Goal: Information Seeking & Learning: Learn about a topic

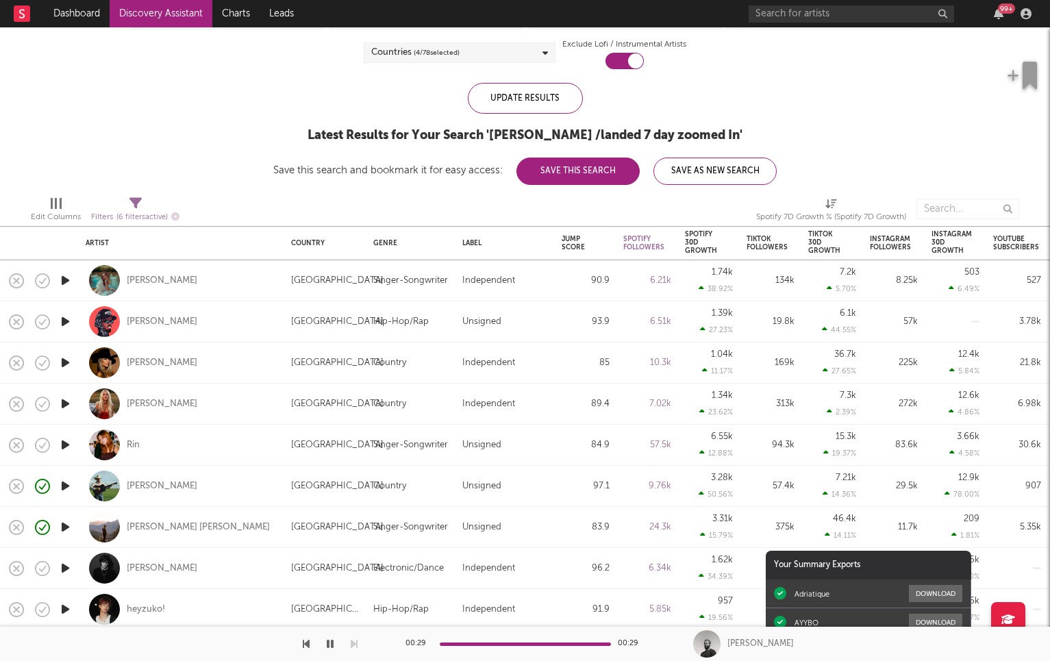
click at [1012, 16] on div "99 +" at bounding box center [893, 13] width 288 height 27
click at [999, 16] on icon "button" at bounding box center [999, 13] width 10 height 11
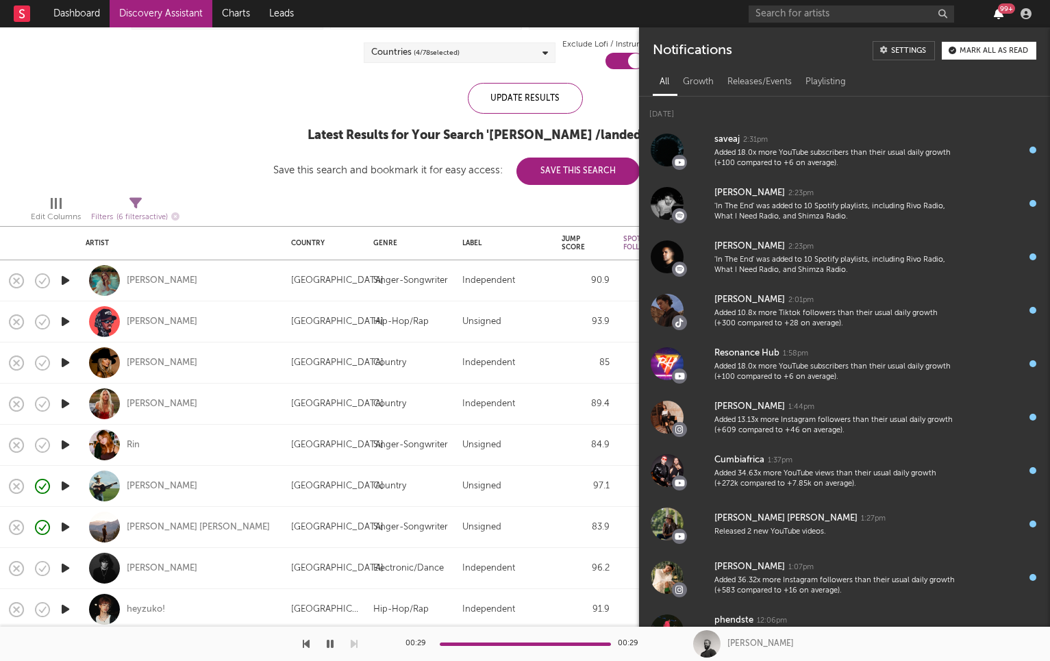
click at [998, 16] on icon "button" at bounding box center [999, 13] width 10 height 11
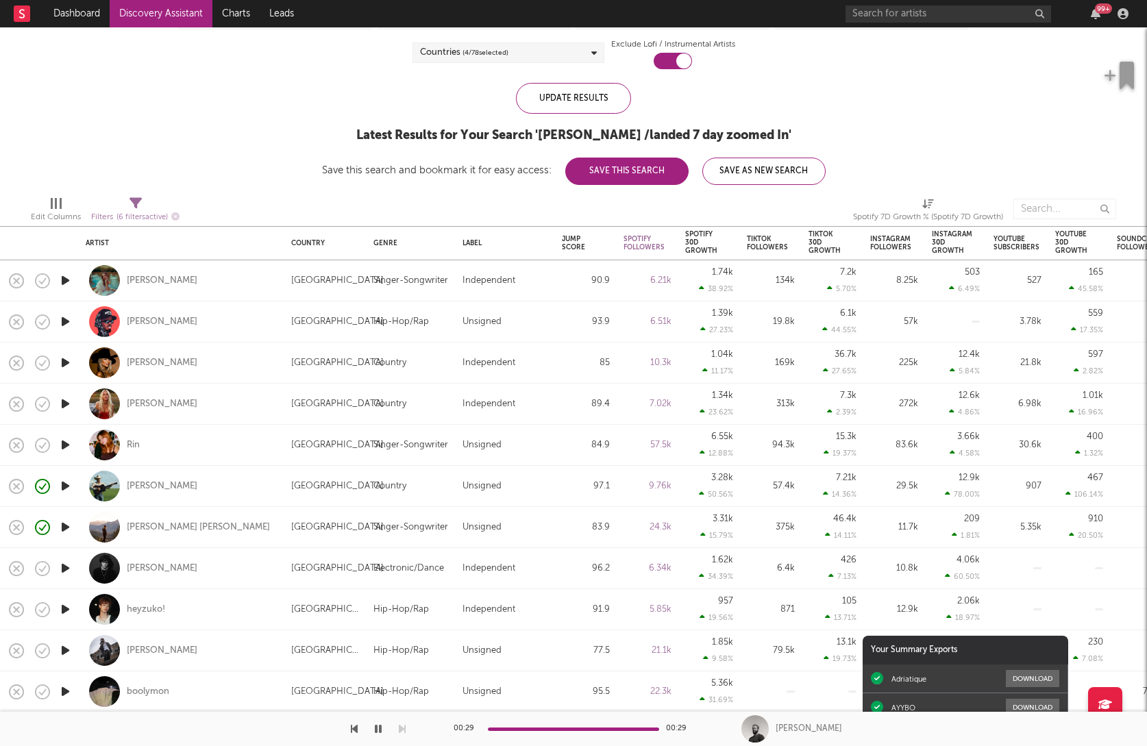
click at [514, 205] on div "Edit Columns Filters ( 6 filters active) Spotify 7D Growth % (Spotify 7D Growth)" at bounding box center [573, 205] width 1147 height 41
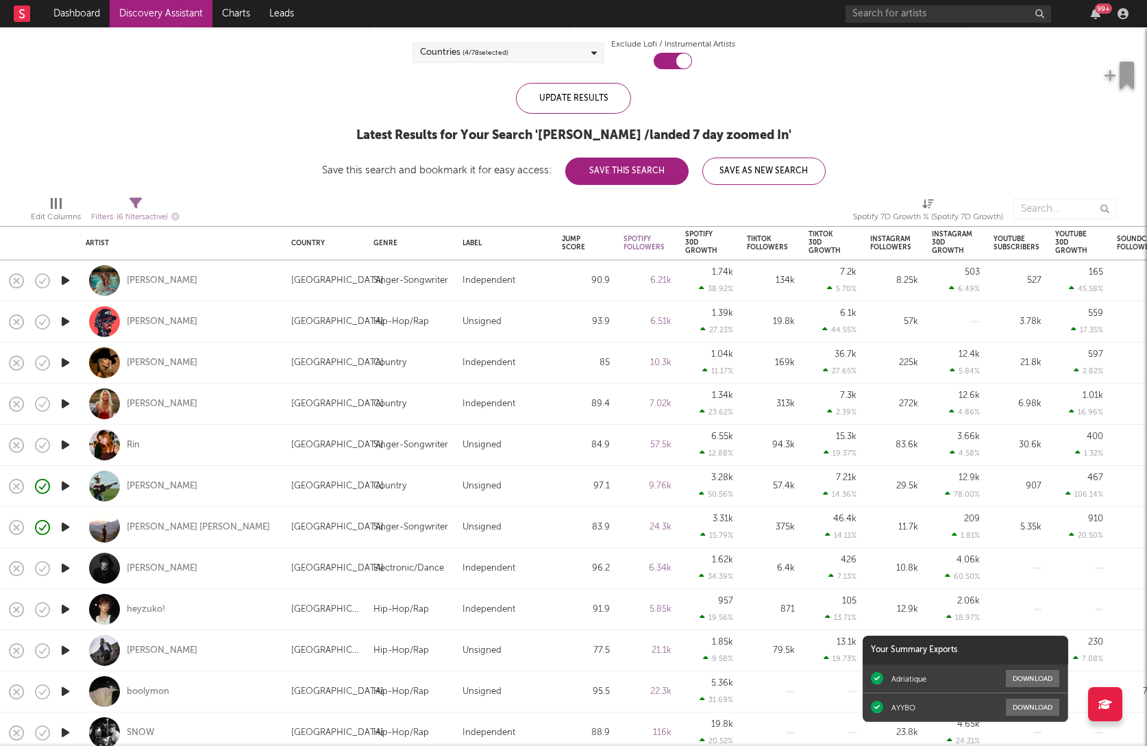
click at [64, 612] on icon "button" at bounding box center [65, 609] width 14 height 17
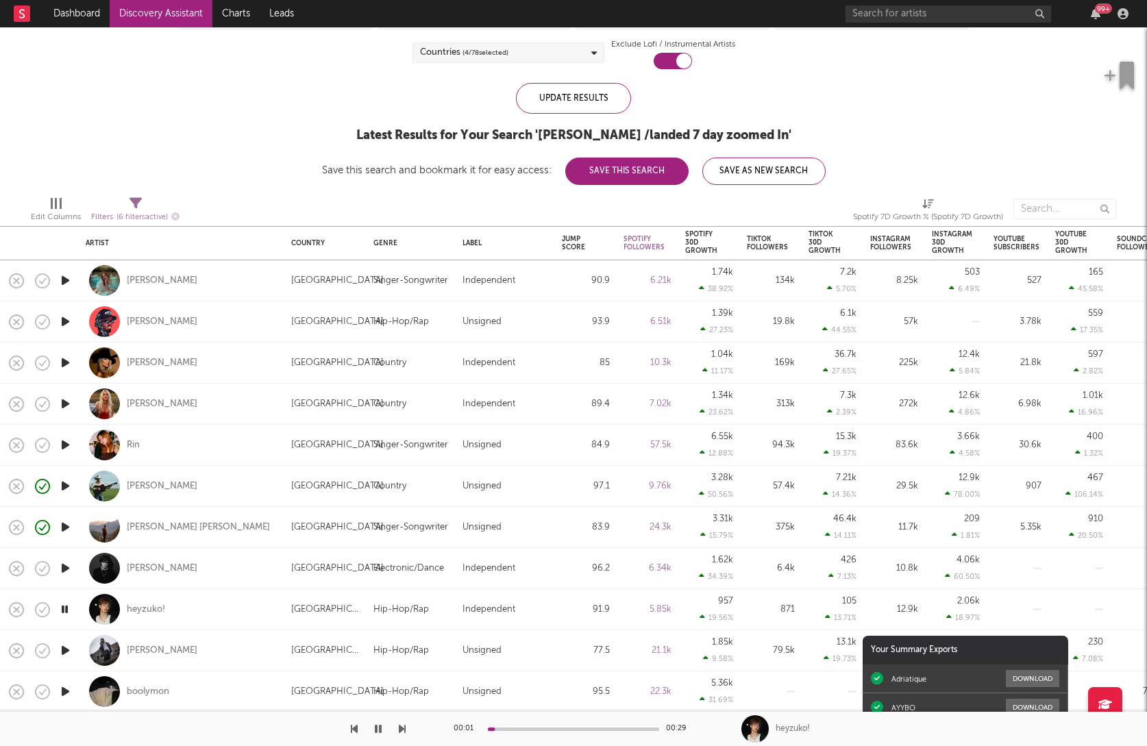
click at [64, 612] on icon "button" at bounding box center [64, 609] width 13 height 17
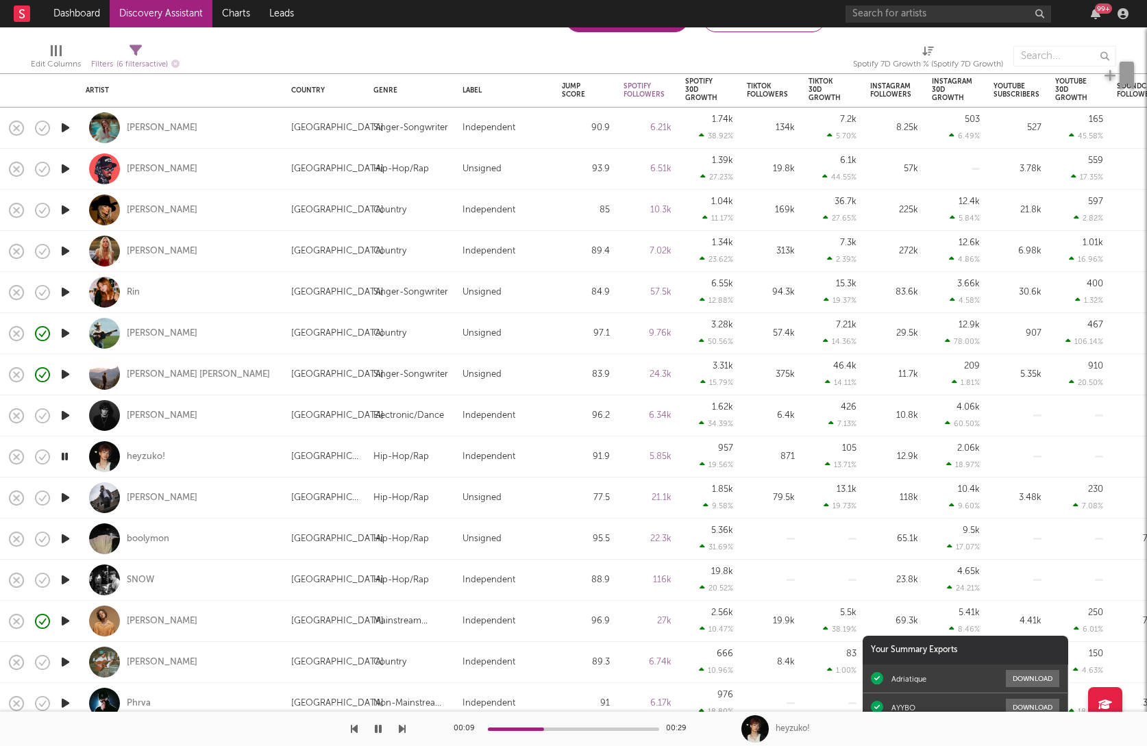
drag, startPoint x: 15, startPoint y: 458, endPoint x: 172, endPoint y: 458, distance: 156.9
click at [172, 458] on div "Artist Country Genre Label Jump Score Spotify Followers Spotify 30D Growth Spot…" at bounding box center [870, 320] width 1740 height 1042
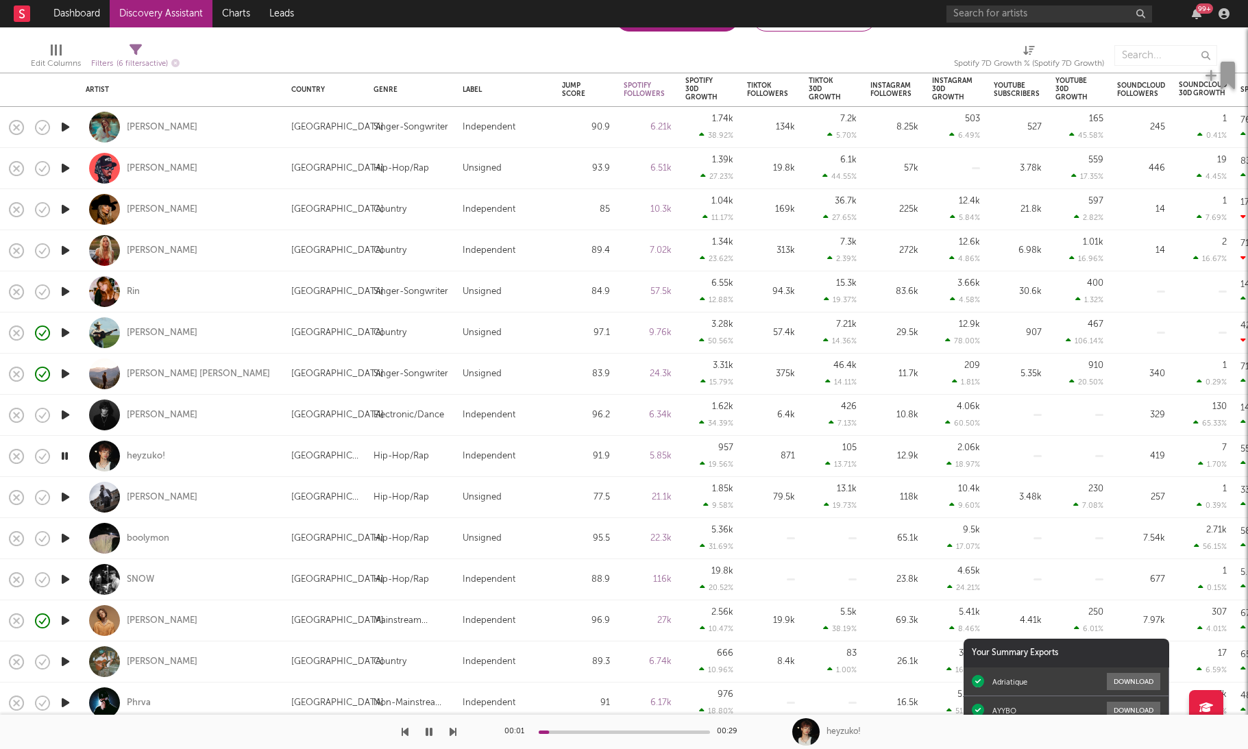
click at [71, 499] on icon "button" at bounding box center [65, 496] width 14 height 17
click at [211, 488] on div "Tae Hauk" at bounding box center [182, 497] width 192 height 40
select select "1w"
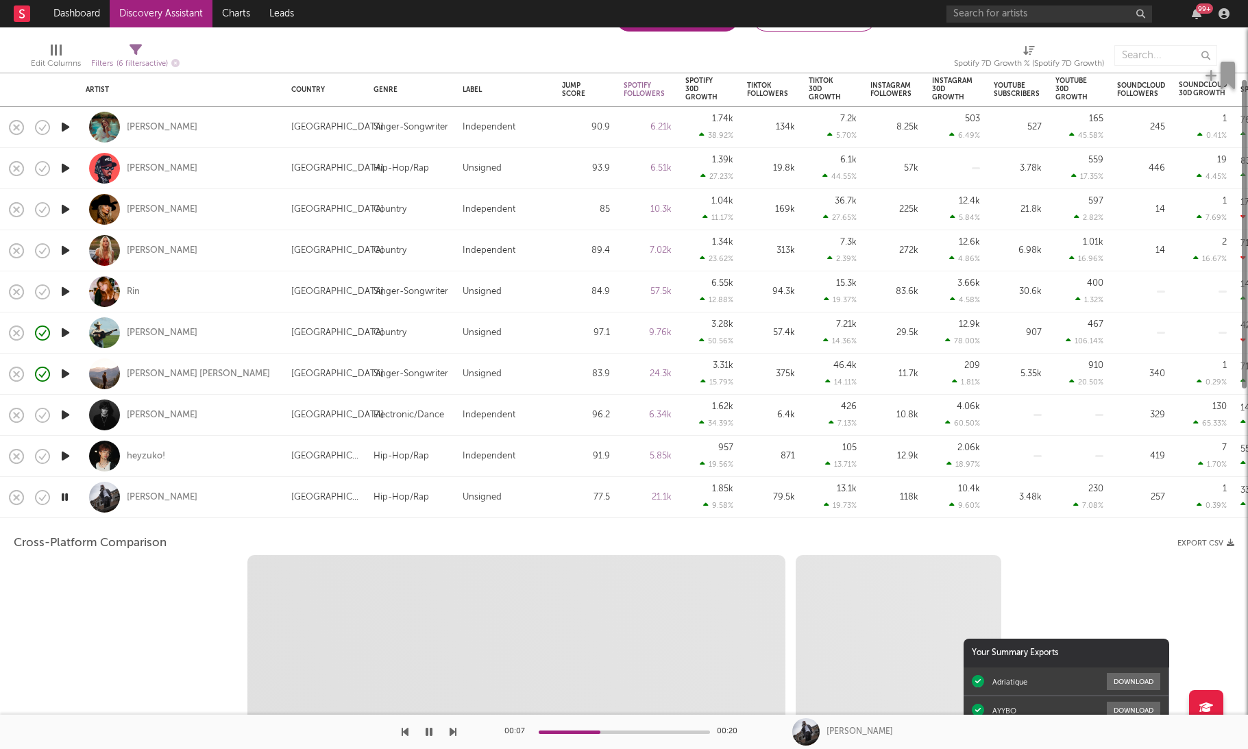
select select "6m"
click at [211, 488] on div "Tae Hauk" at bounding box center [182, 497] width 192 height 40
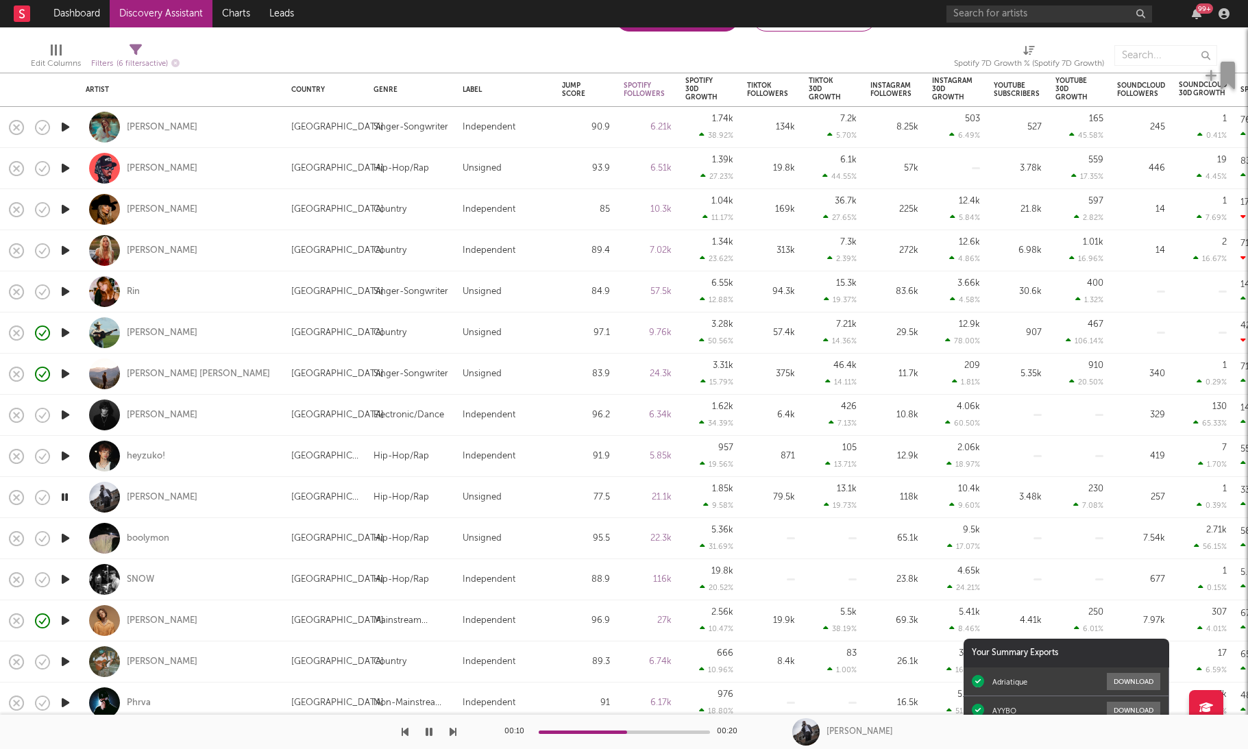
click at [211, 488] on div "Tae Hauk" at bounding box center [182, 497] width 192 height 40
select select "1m"
select select "6m"
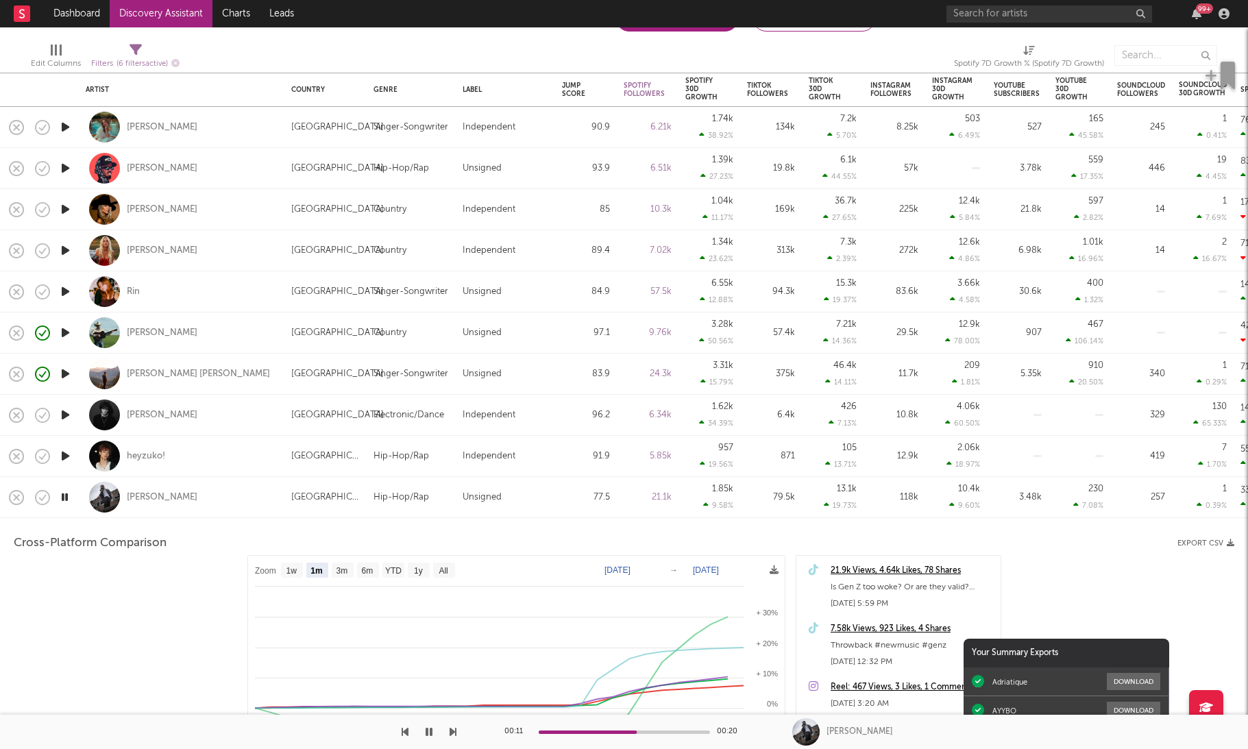
click at [211, 488] on div "Tae Hauk" at bounding box center [182, 497] width 192 height 40
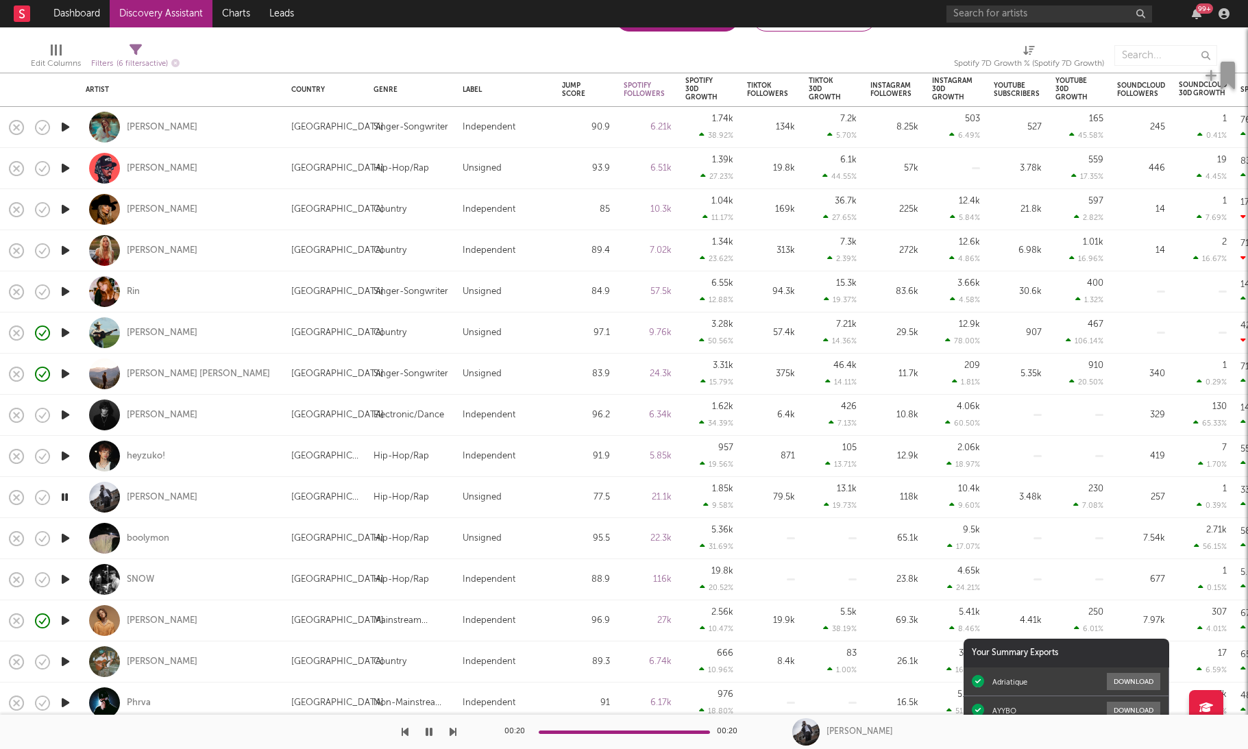
click at [67, 503] on icon "button" at bounding box center [64, 496] width 13 height 17
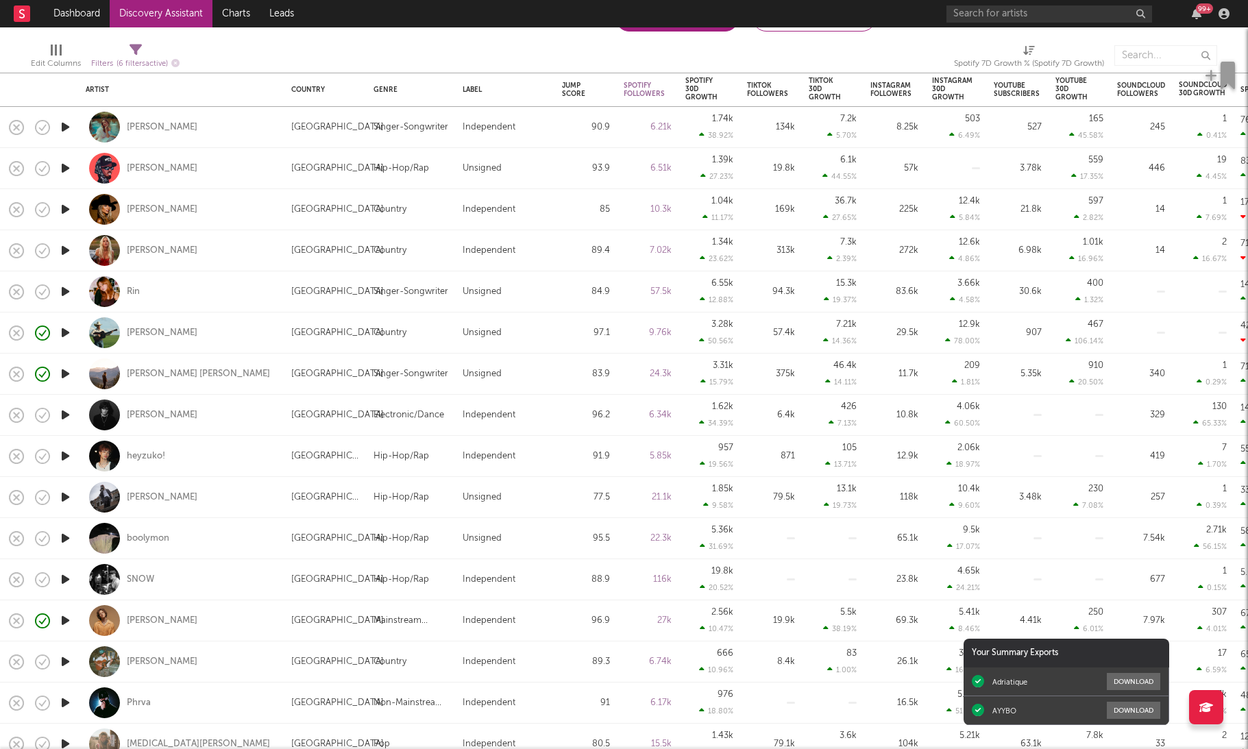
click at [66, 503] on icon "button" at bounding box center [65, 496] width 14 height 17
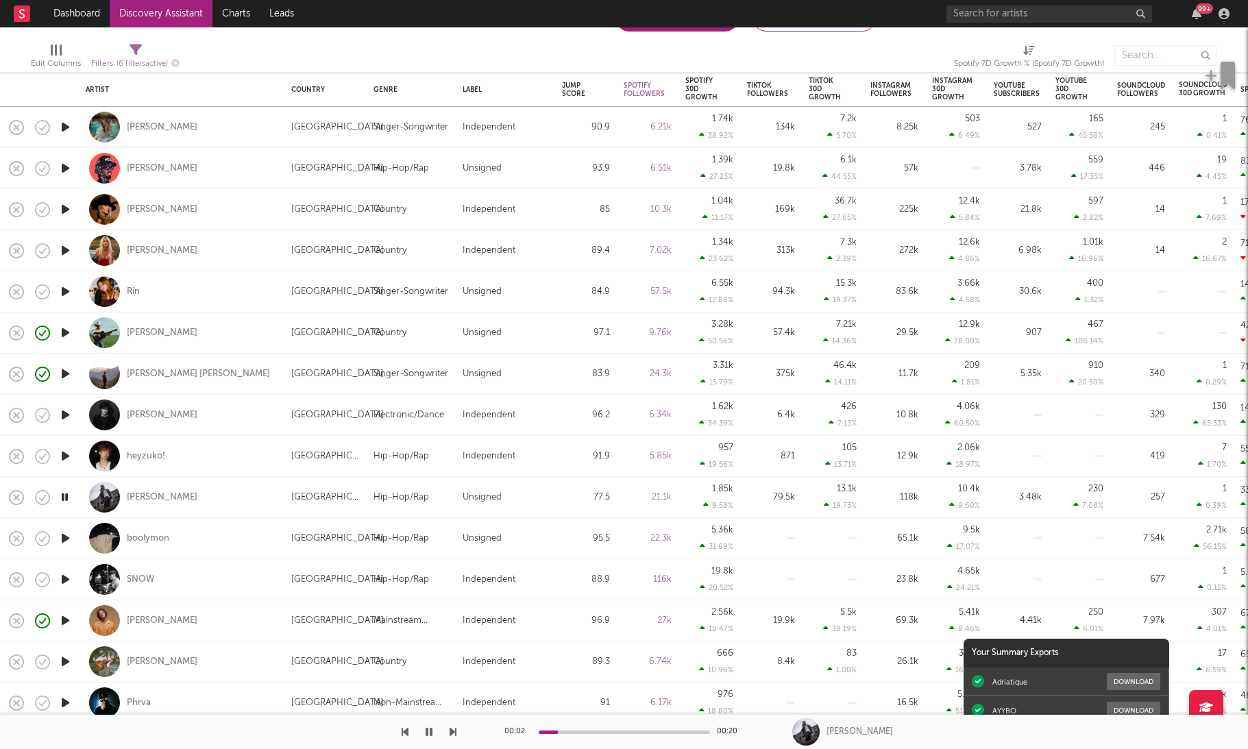
click at [67, 501] on icon "button" at bounding box center [64, 496] width 13 height 17
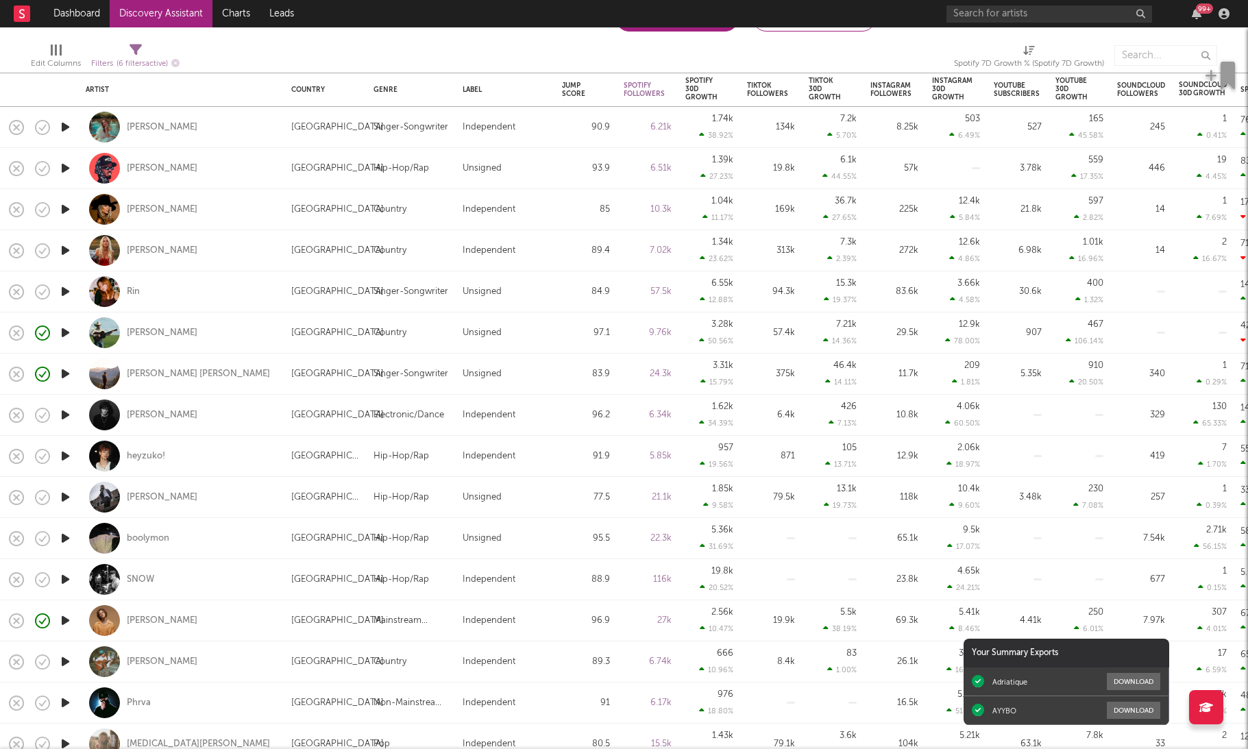
click at [70, 538] on icon "button" at bounding box center [65, 538] width 14 height 17
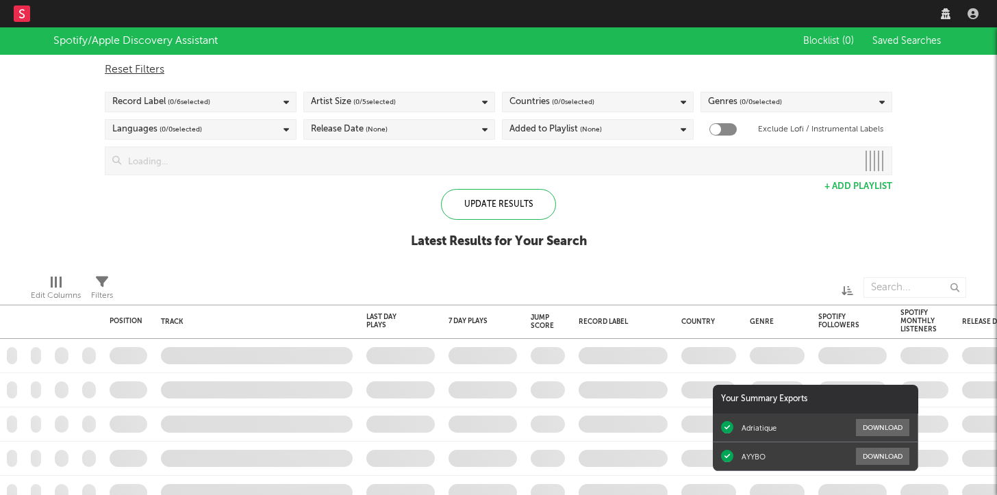
checkbox input "true"
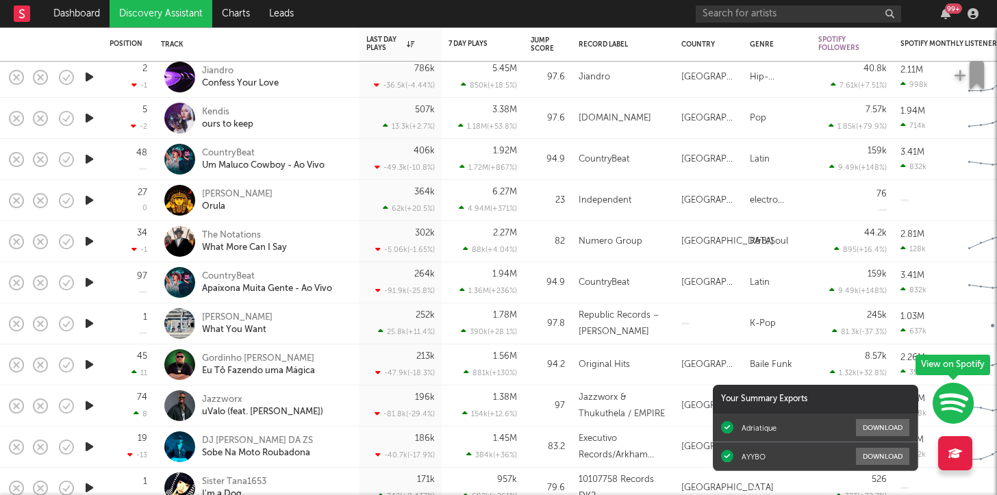
drag, startPoint x: 510, startPoint y: 39, endPoint x: 519, endPoint y: 11, distance: 29.5
click at [519, 10] on div "Dashboard Discovery Assistant Charts Leads 99 + Notifications Settings Mark all…" at bounding box center [498, 247] width 997 height 495
click at [519, 11] on nav "Dashboard Discovery Assistant Charts Leads 99 +" at bounding box center [498, 13] width 997 height 27
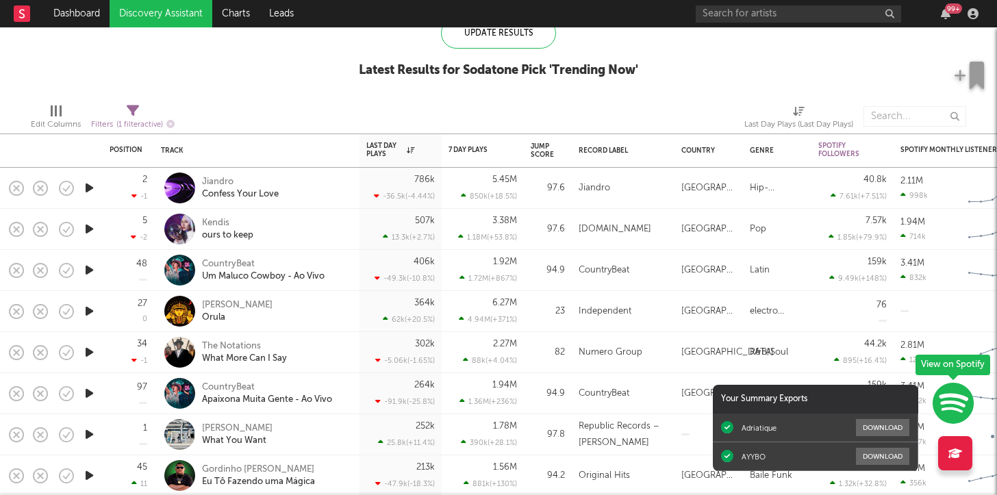
click at [97, 234] on div at bounding box center [88, 229] width 27 height 41
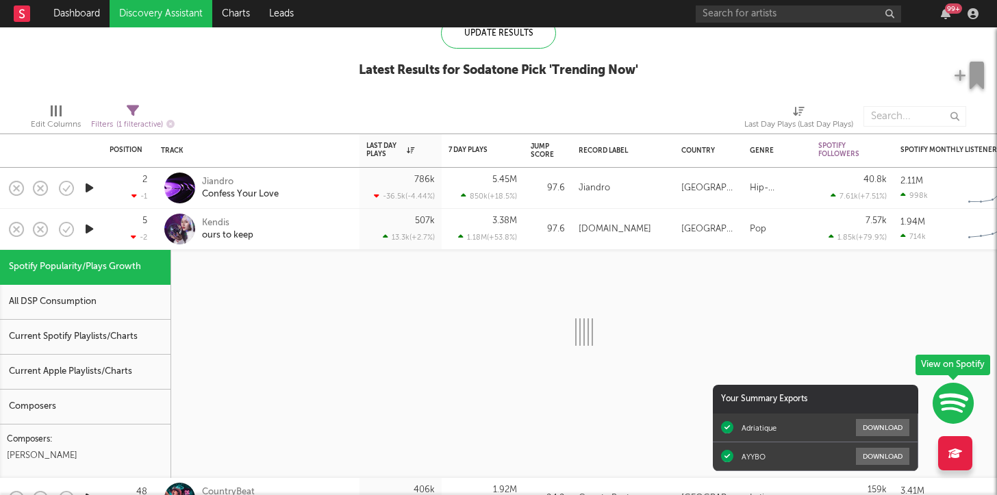
click at [97, 235] on div at bounding box center [88, 229] width 27 height 41
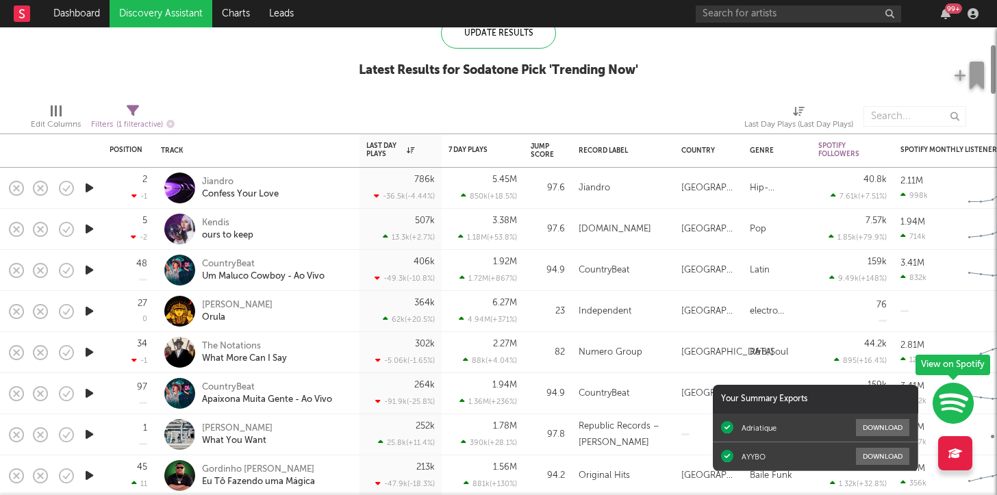
click at [92, 229] on icon "button" at bounding box center [89, 229] width 14 height 17
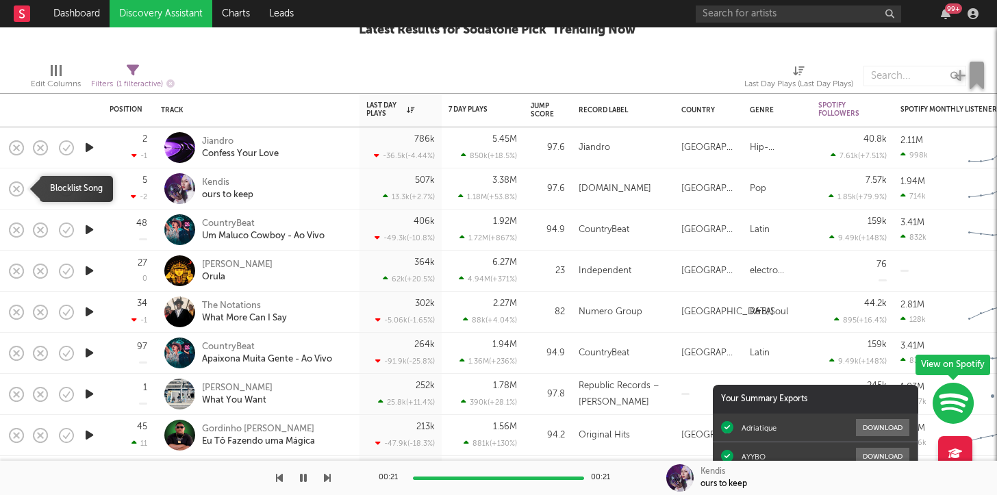
click at [18, 187] on rect "button" at bounding box center [16, 188] width 5 height 5
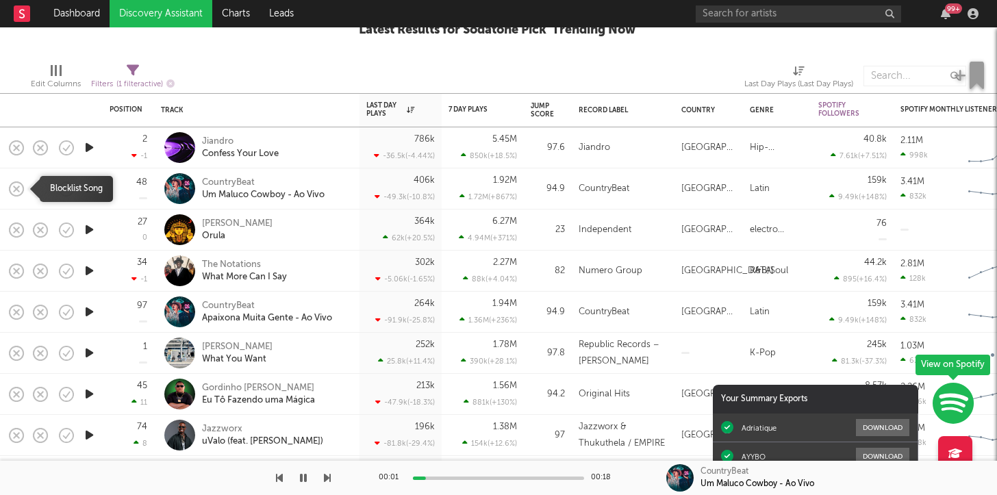
click at [18, 185] on icon "button" at bounding box center [16, 188] width 19 height 19
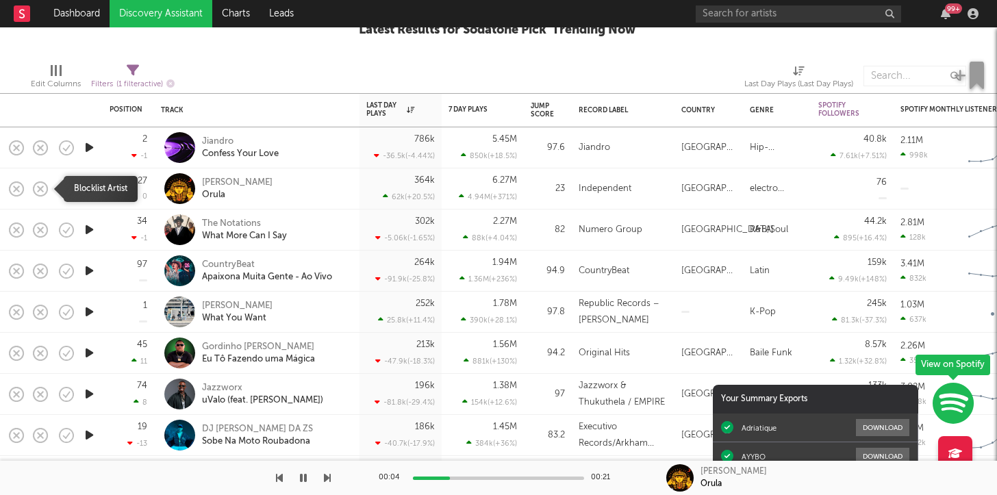
click at [17, 191] on icon "button" at bounding box center [16, 188] width 19 height 19
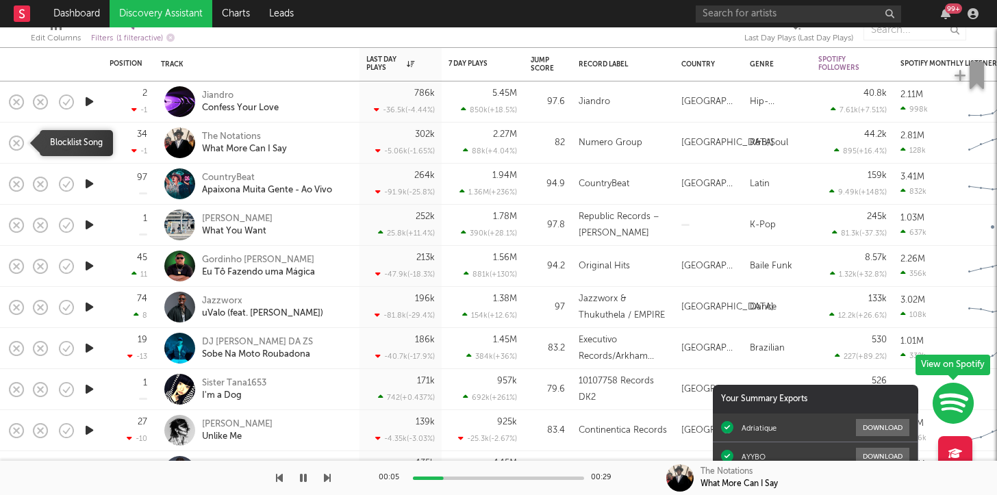
click at [14, 140] on rect "button" at bounding box center [16, 142] width 5 height 5
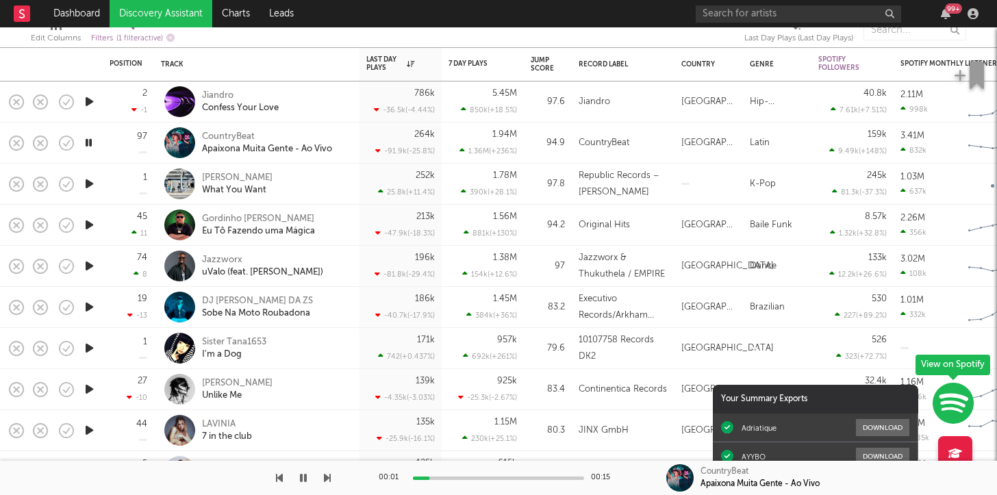
click at [21, 143] on icon "button" at bounding box center [16, 143] width 19 height 19
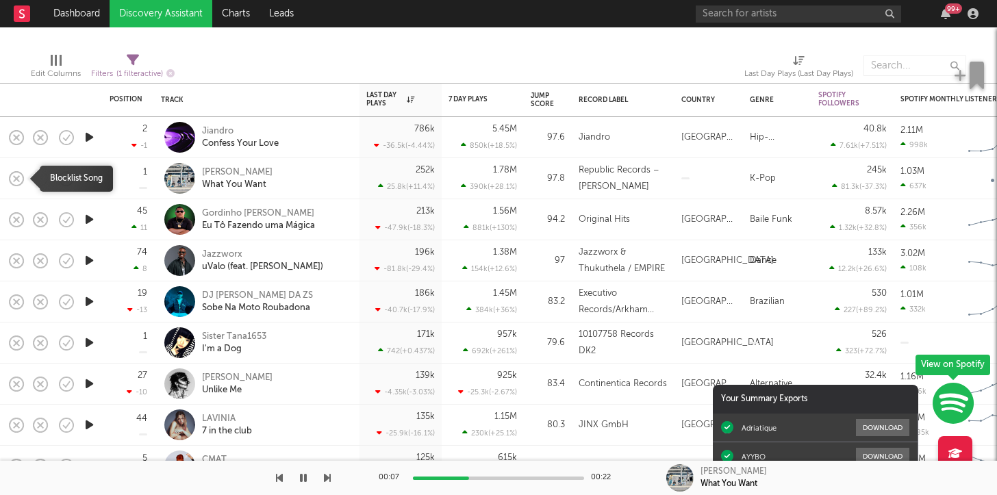
click at [17, 175] on icon "button" at bounding box center [16, 178] width 19 height 19
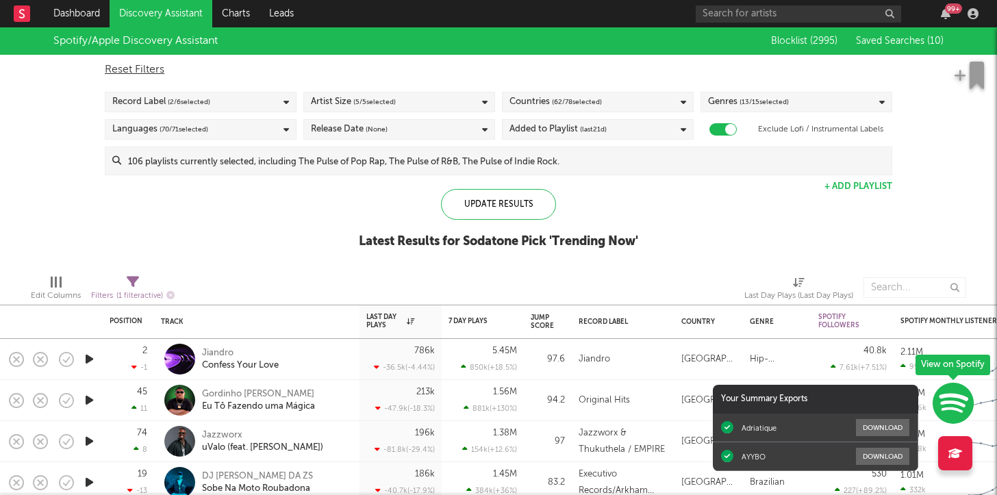
click at [221, 127] on div "Languages ( 70 / 71 selected)" at bounding box center [201, 129] width 192 height 21
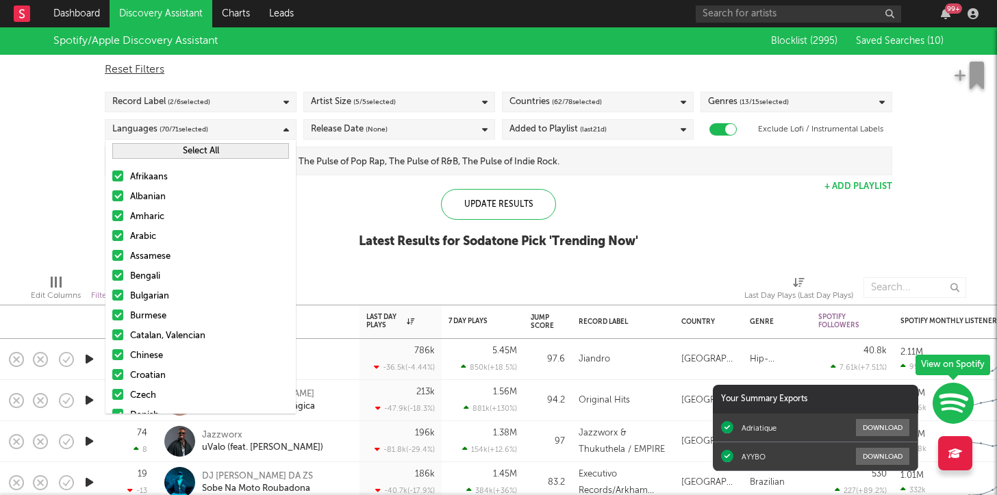
click at [185, 153] on button "Select All" at bounding box center [200, 151] width 177 height 16
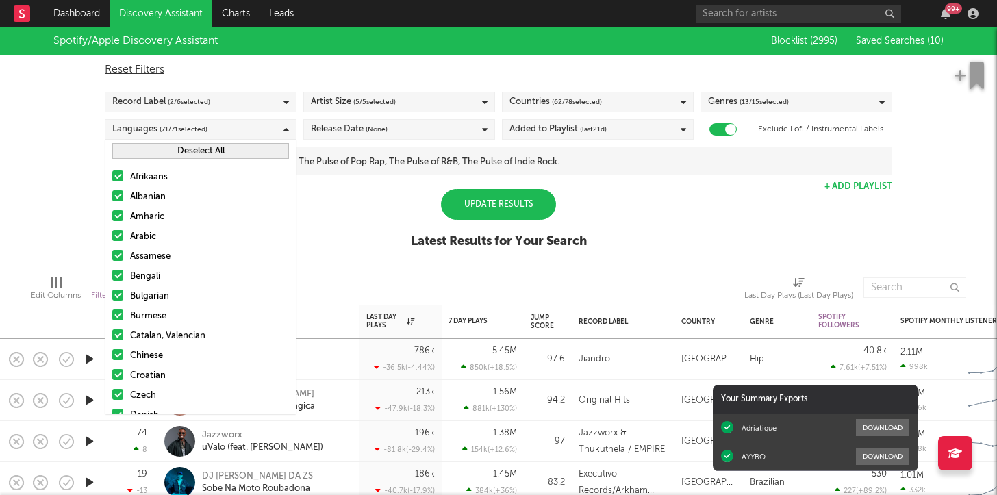
click at [185, 153] on button "Deselect All" at bounding box center [200, 151] width 177 height 16
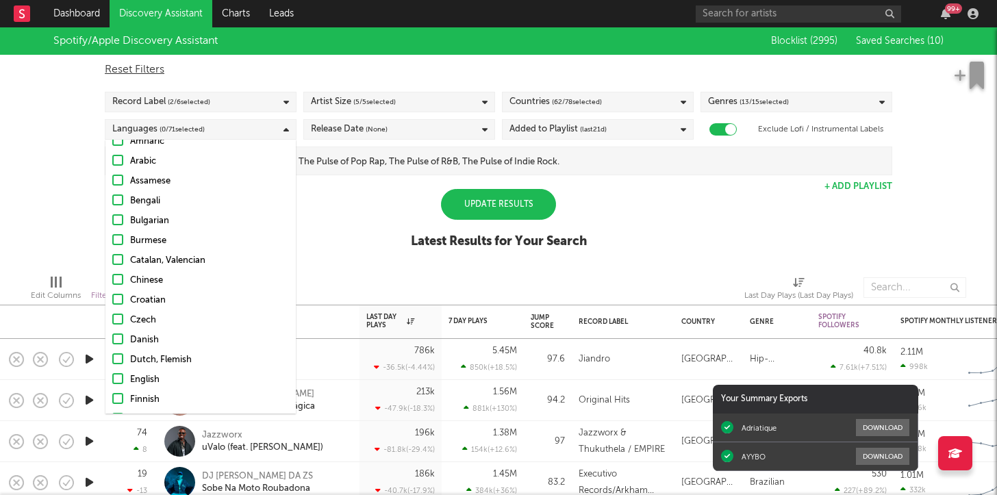
scroll to position [139, 0]
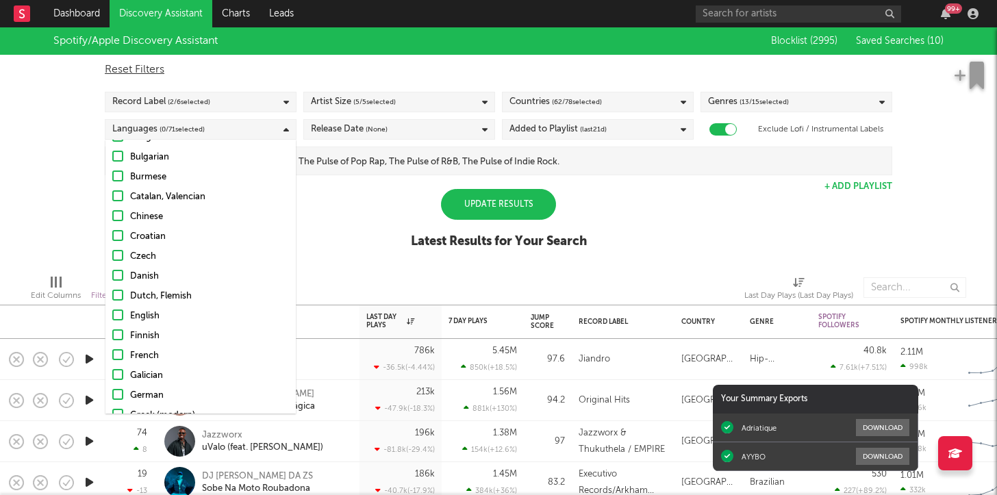
click at [117, 312] on div at bounding box center [117, 315] width 11 height 11
click at [112, 312] on input "English" at bounding box center [112, 316] width 0 height 16
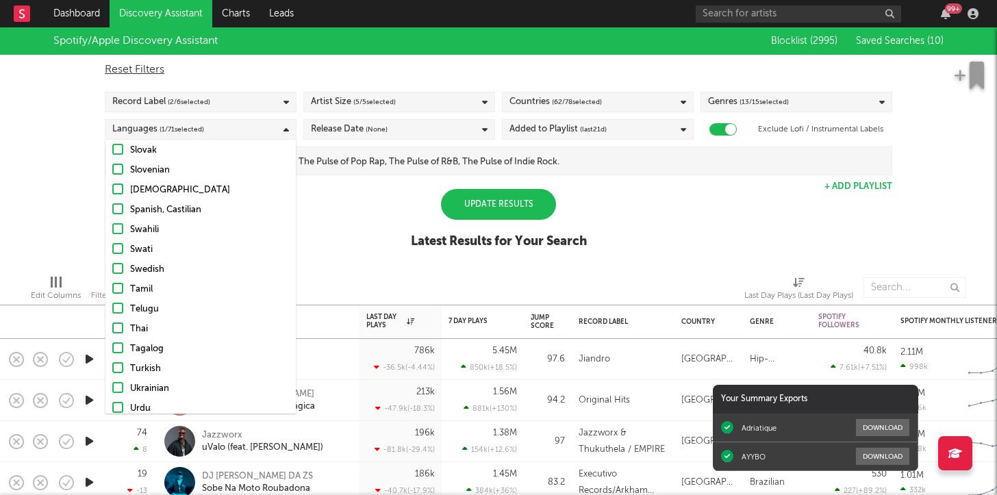
scroll to position [1068, 0]
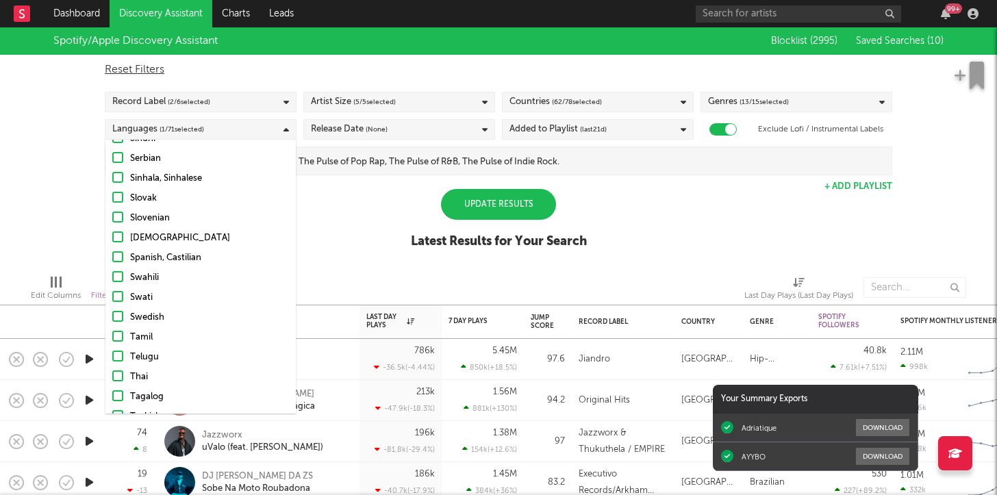
click at [116, 251] on div at bounding box center [117, 256] width 11 height 11
click at [112, 250] on input "Spanish, Castilian" at bounding box center [112, 258] width 0 height 16
click at [530, 195] on div "Update Results" at bounding box center [498, 204] width 115 height 31
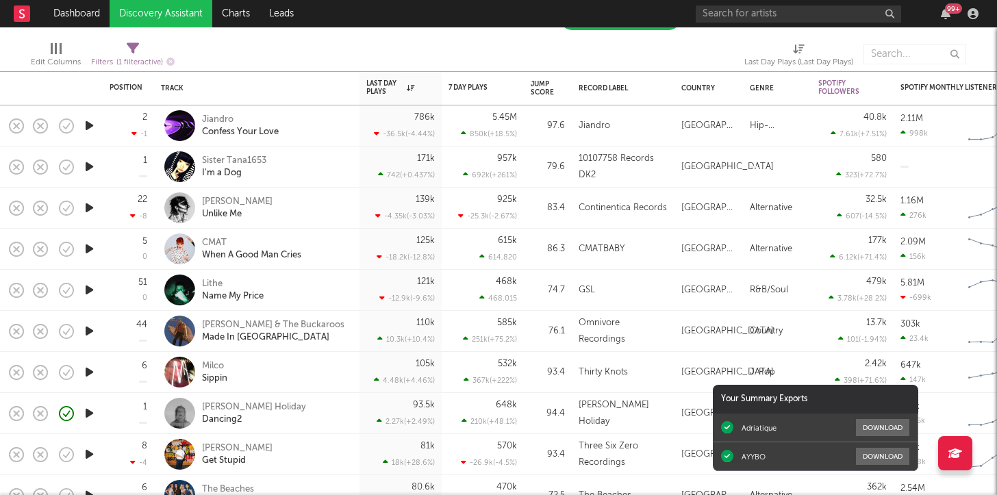
click at [79, 210] on div at bounding box center [88, 208] width 27 height 41
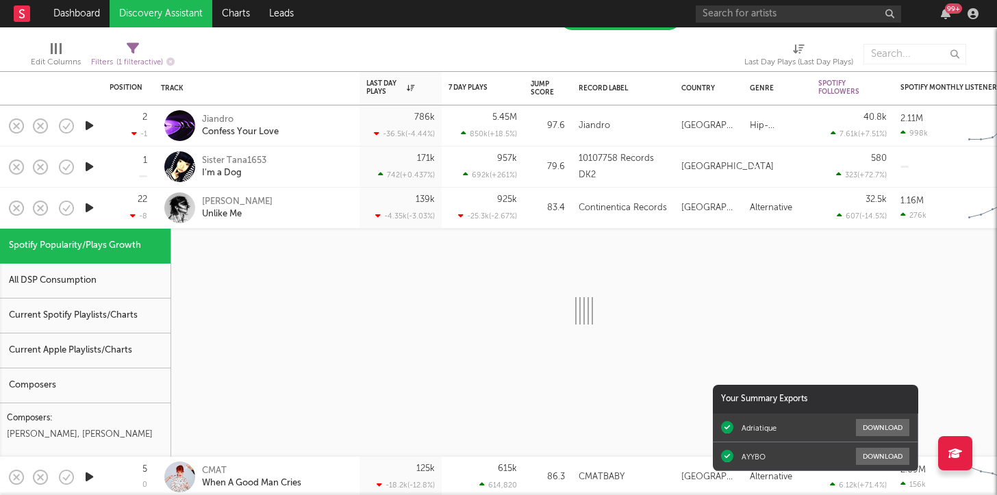
click at [83, 210] on icon "button" at bounding box center [89, 207] width 14 height 17
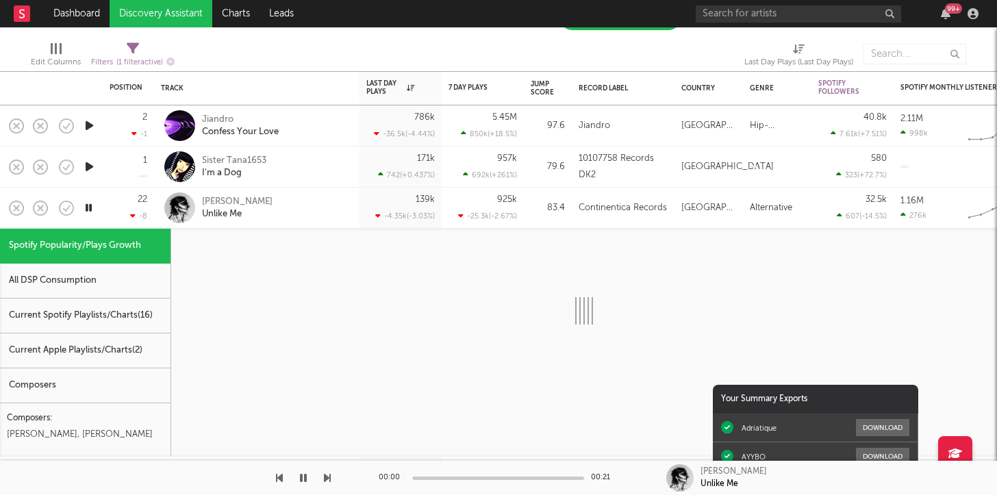
click at [114, 206] on div "22 -8" at bounding box center [129, 208] width 38 height 40
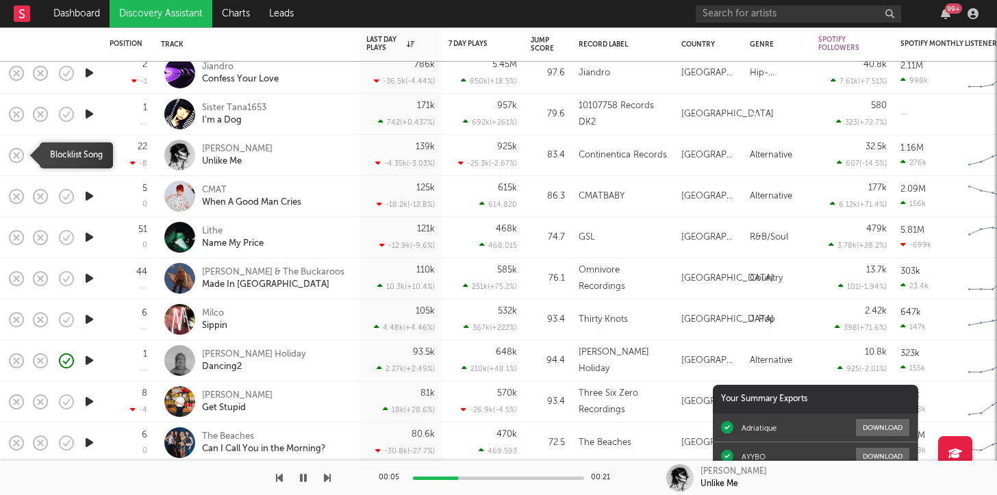
click at [17, 153] on icon "button" at bounding box center [16, 155] width 19 height 19
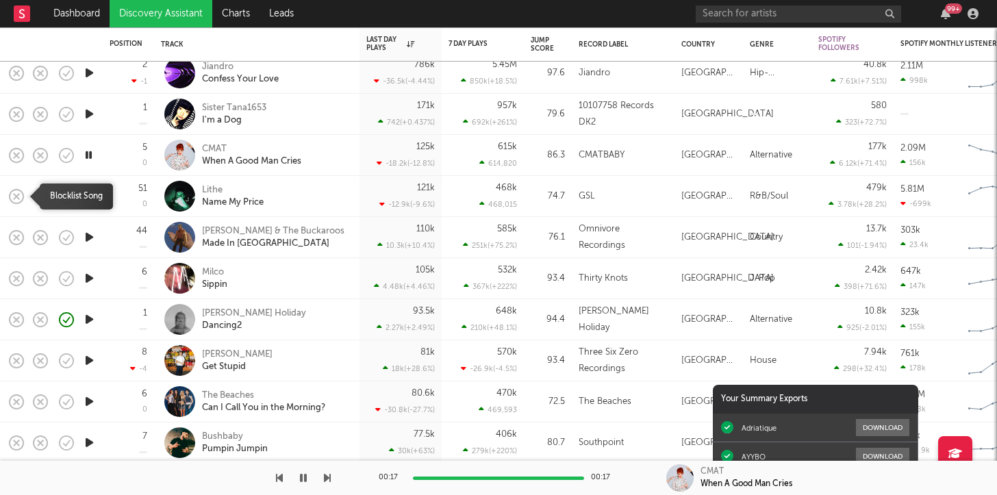
drag, startPoint x: 18, startPoint y: 155, endPoint x: 18, endPoint y: 192, distance: 37.0
click at [88, 162] on icon "button" at bounding box center [88, 155] width 13 height 17
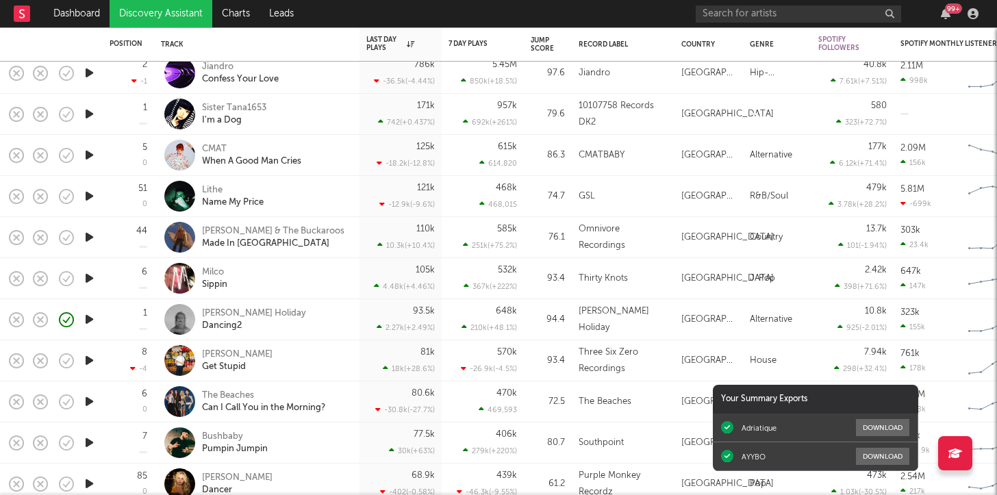
click at [88, 162] on icon "button" at bounding box center [89, 155] width 14 height 17
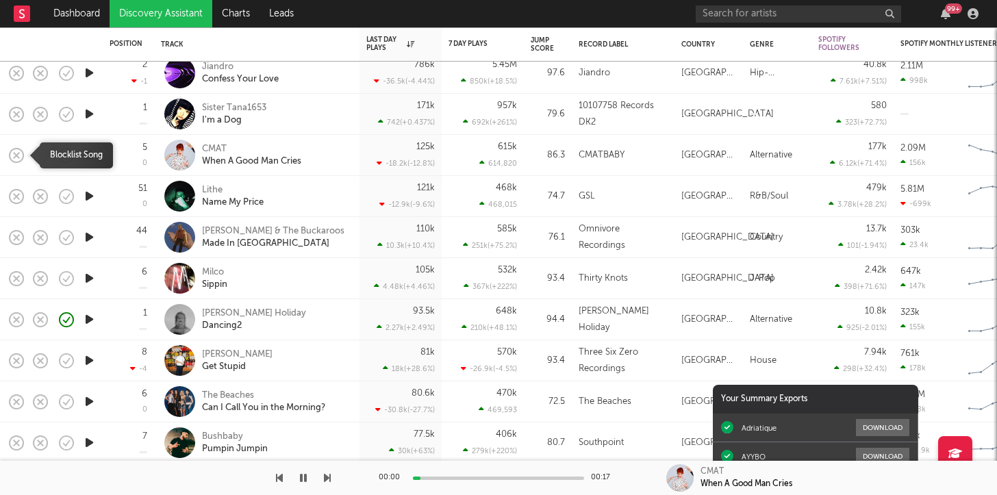
click at [20, 155] on icon "button" at bounding box center [16, 155] width 19 height 19
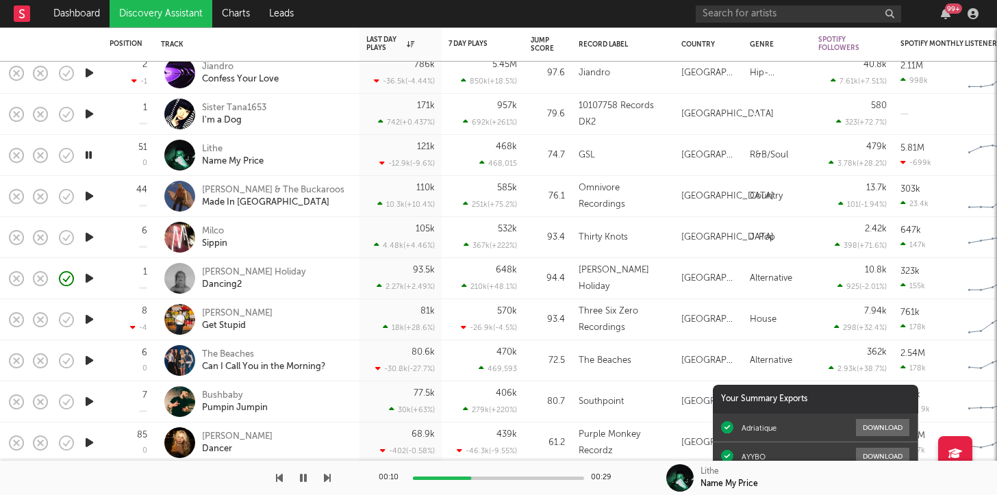
drag, startPoint x: 19, startPoint y: 154, endPoint x: 132, endPoint y: 303, distance: 186.3
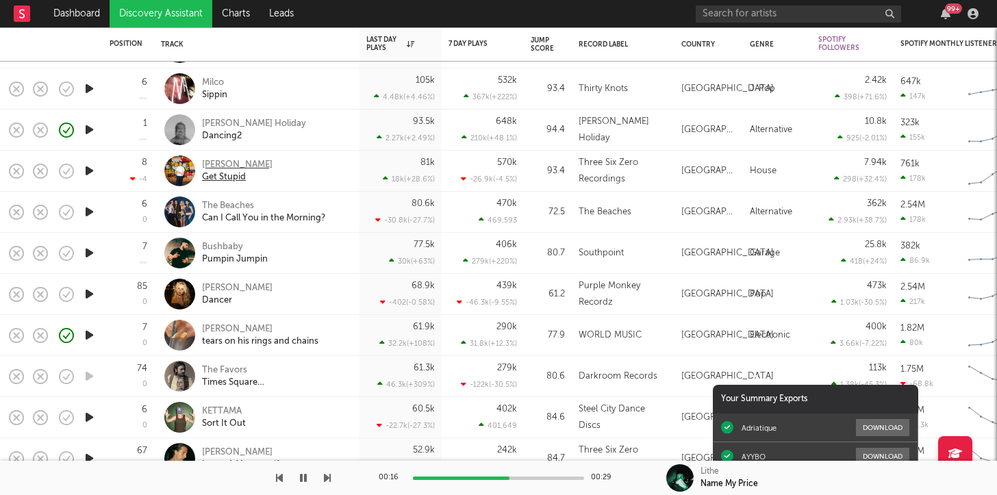
drag, startPoint x: 13, startPoint y: 172, endPoint x: 246, endPoint y: 172, distance: 232.9
click at [12, 169] on icon "button" at bounding box center [16, 171] width 19 height 19
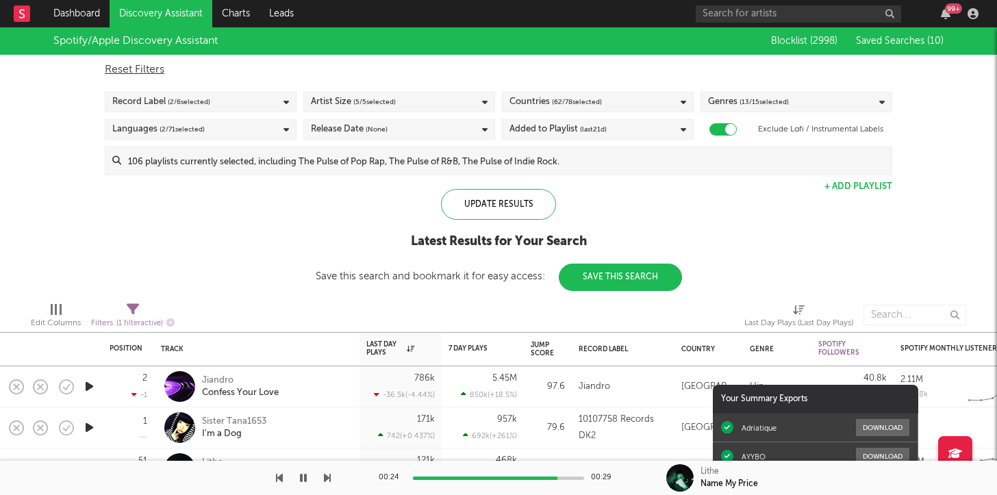
click at [232, 92] on div "Record Label ( 2 / 6 selected)" at bounding box center [201, 102] width 192 height 21
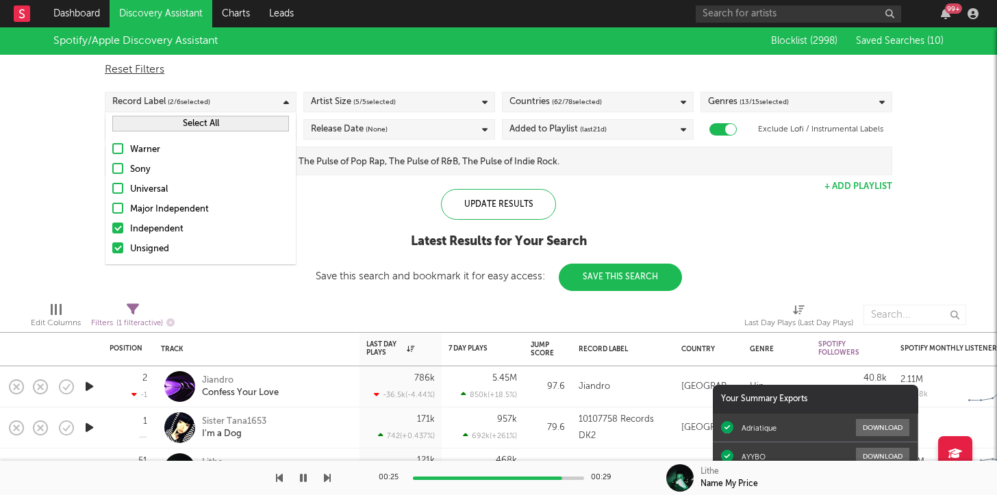
click at [114, 232] on div at bounding box center [117, 228] width 11 height 11
click at [112, 232] on input "Independent" at bounding box center [112, 229] width 0 height 16
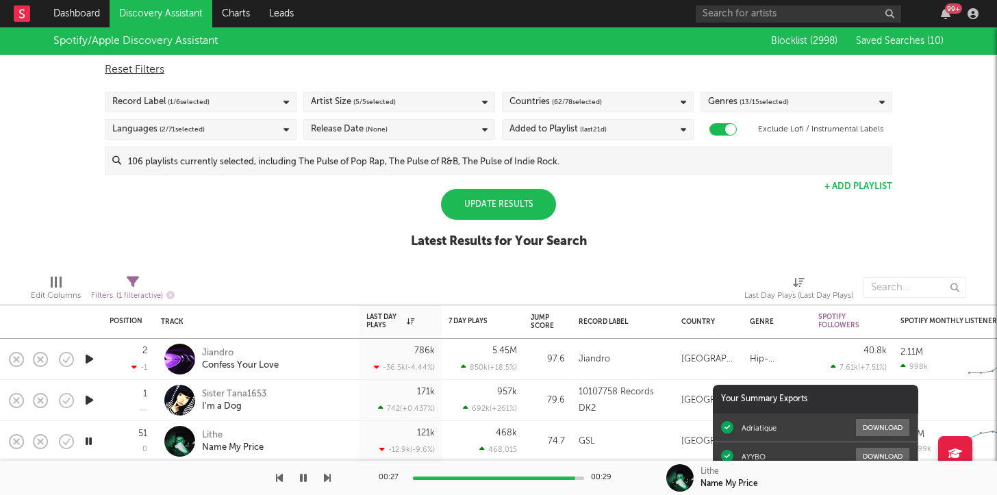
click at [527, 200] on div "Update Results" at bounding box center [498, 204] width 115 height 31
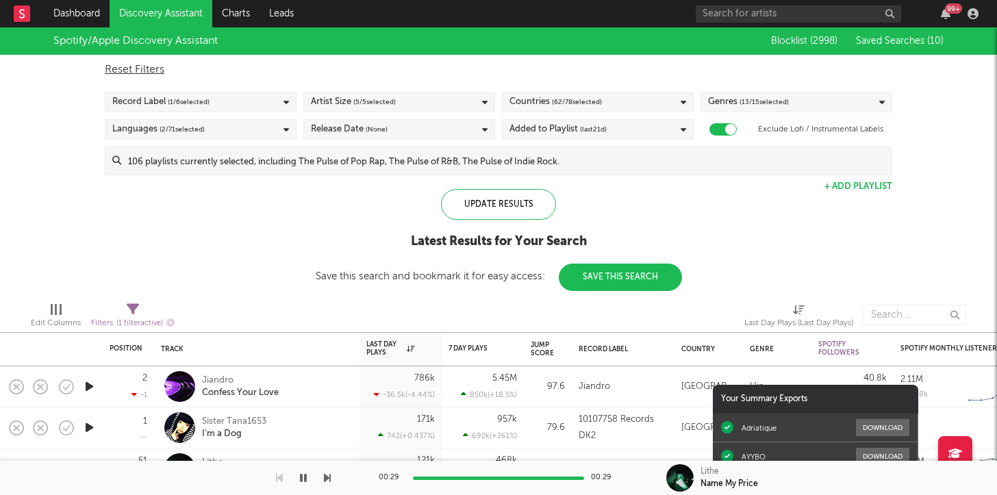
click at [205, 97] on span "( 1 / 6 selected)" at bounding box center [189, 102] width 42 height 16
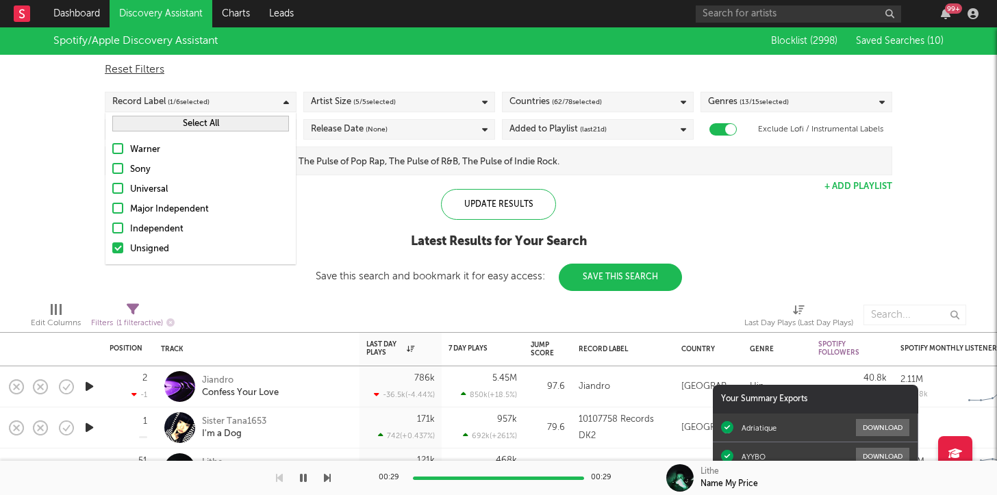
click at [119, 228] on div at bounding box center [117, 228] width 11 height 11
click at [112, 228] on input "Independent" at bounding box center [112, 229] width 0 height 16
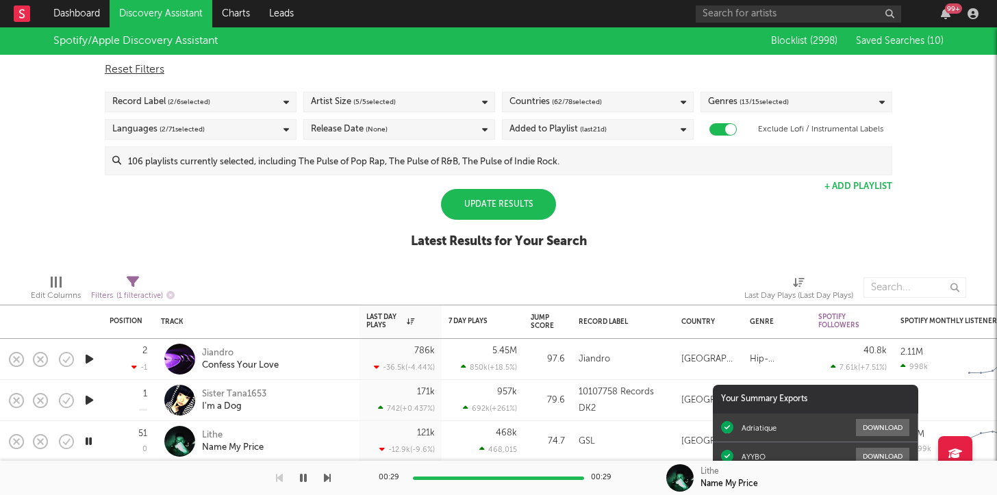
click at [512, 194] on div "Update Results" at bounding box center [498, 204] width 115 height 31
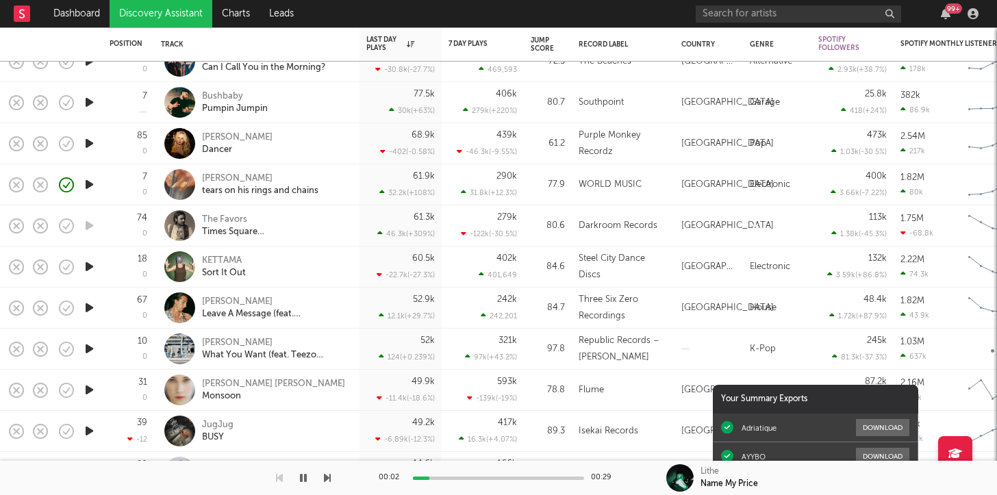
click at [88, 271] on icon "button" at bounding box center [89, 266] width 14 height 17
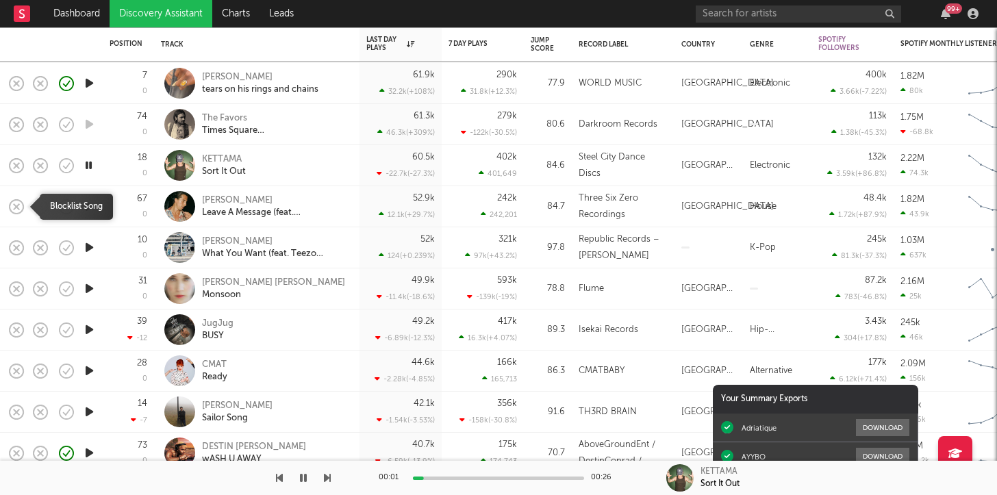
click at [21, 204] on icon "button" at bounding box center [16, 206] width 19 height 19
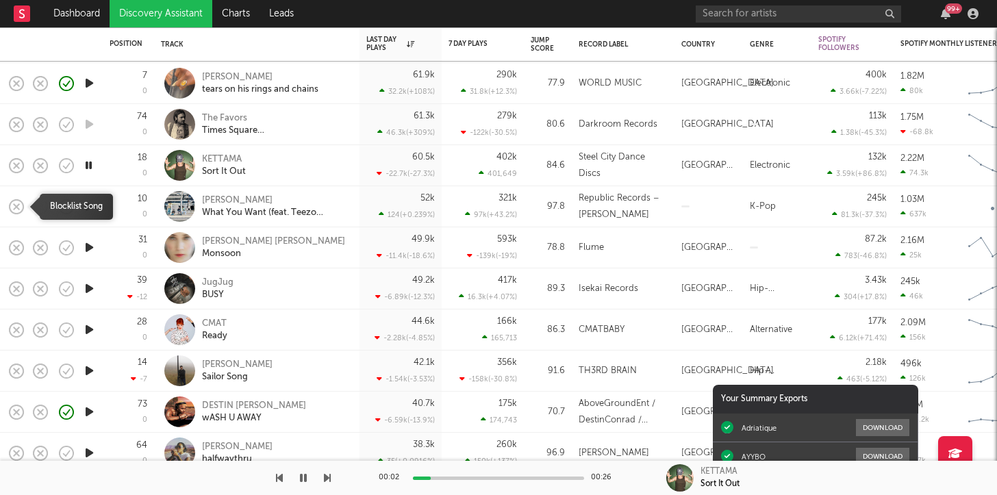
click at [21, 203] on icon "button" at bounding box center [16, 206] width 19 height 19
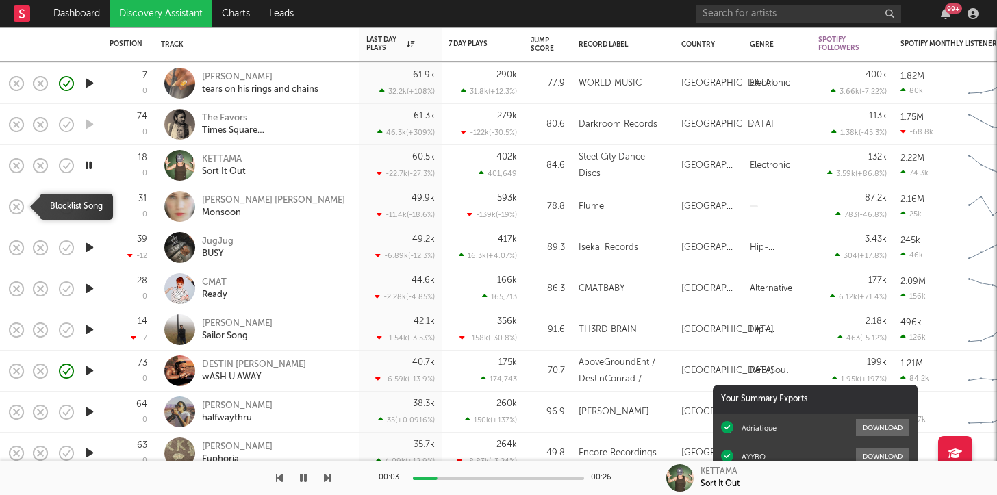
click at [21, 203] on icon "button" at bounding box center [16, 206] width 19 height 19
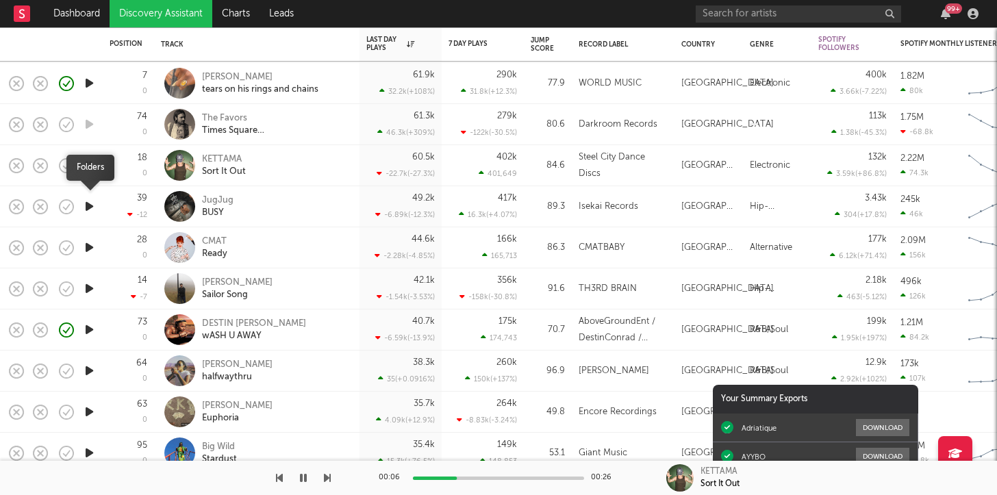
drag, startPoint x: 73, startPoint y: 206, endPoint x: 111, endPoint y: 236, distance: 47.8
click at [91, 212] on icon "button" at bounding box center [89, 206] width 14 height 17
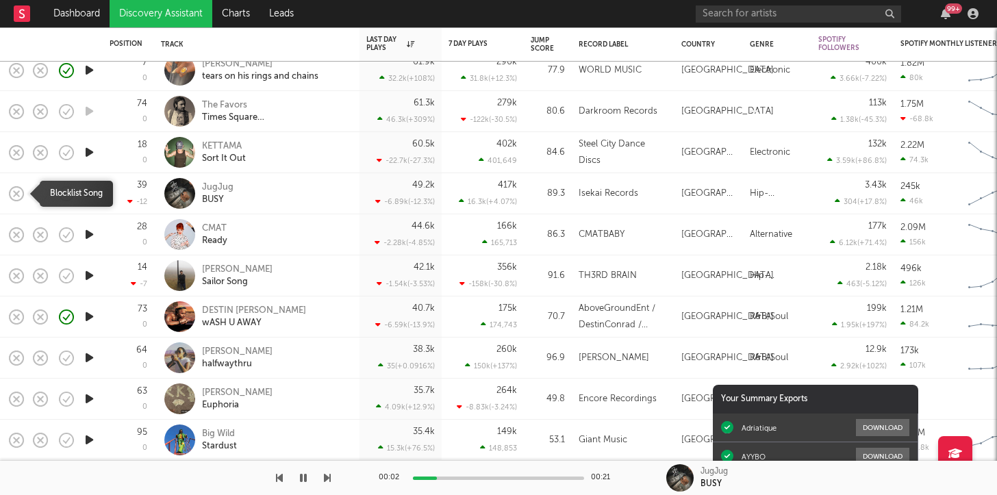
click at [20, 194] on icon "button" at bounding box center [16, 193] width 19 height 19
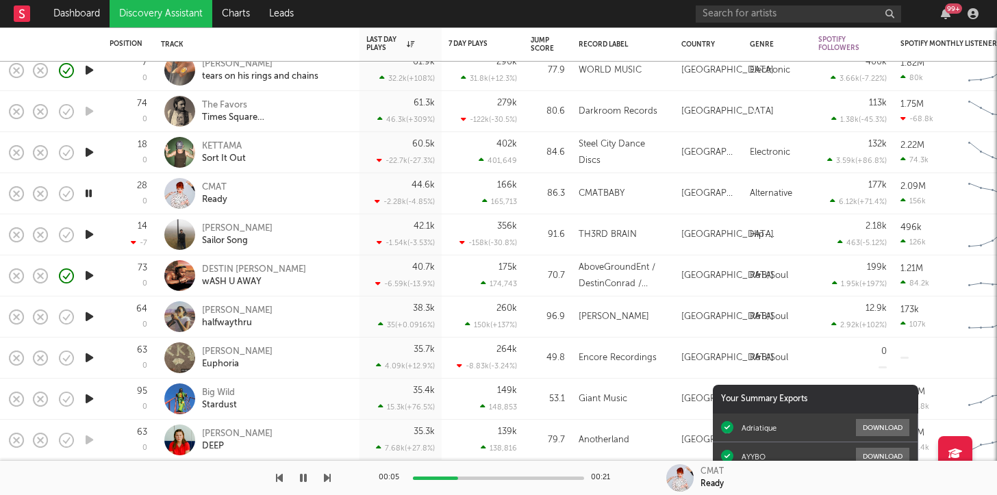
drag, startPoint x: 18, startPoint y: 190, endPoint x: 264, endPoint y: 201, distance: 246.9
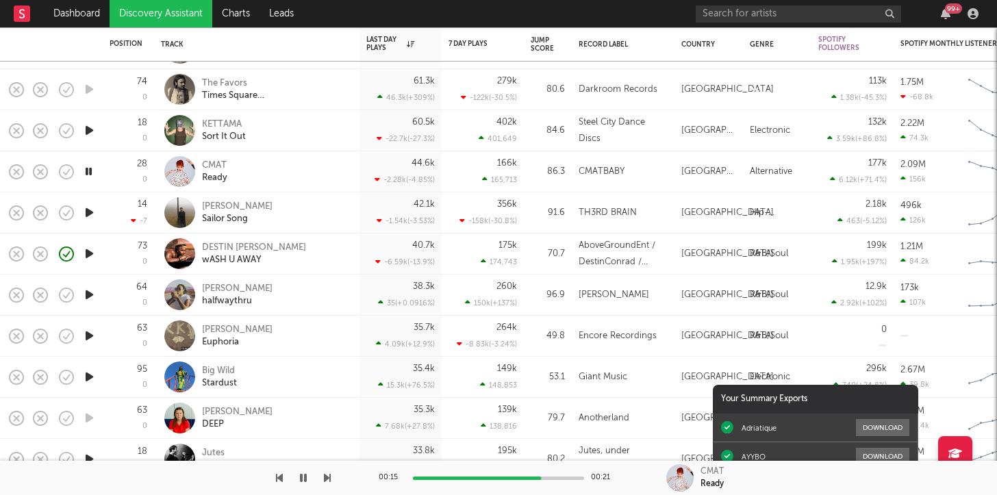
click at [90, 253] on icon "button" at bounding box center [89, 253] width 14 height 17
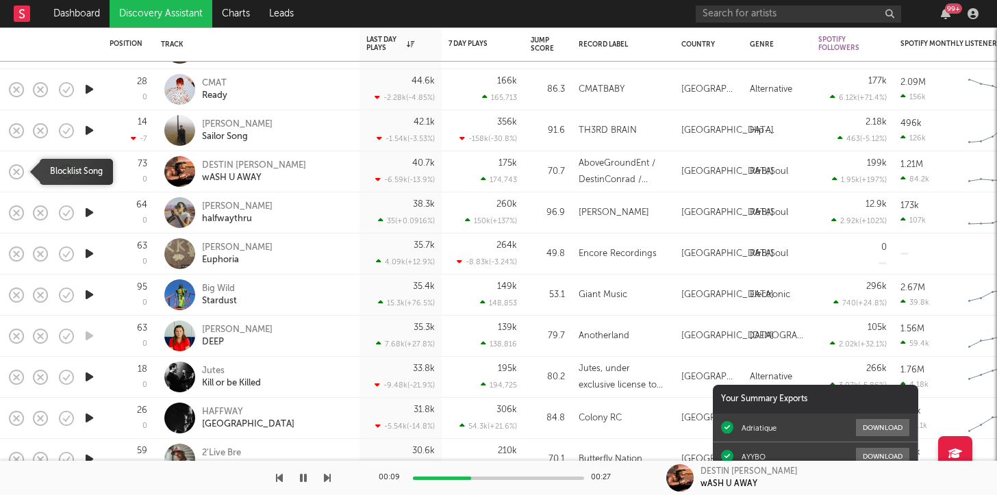
click at [19, 173] on icon "button" at bounding box center [16, 171] width 19 height 19
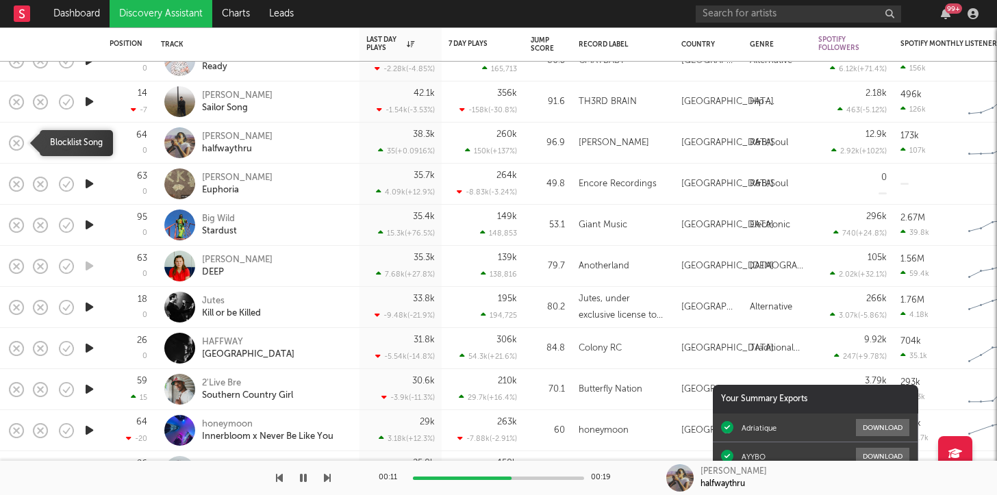
click at [16, 140] on icon "button" at bounding box center [16, 143] width 19 height 19
